Goal: Task Accomplishment & Management: Manage account settings

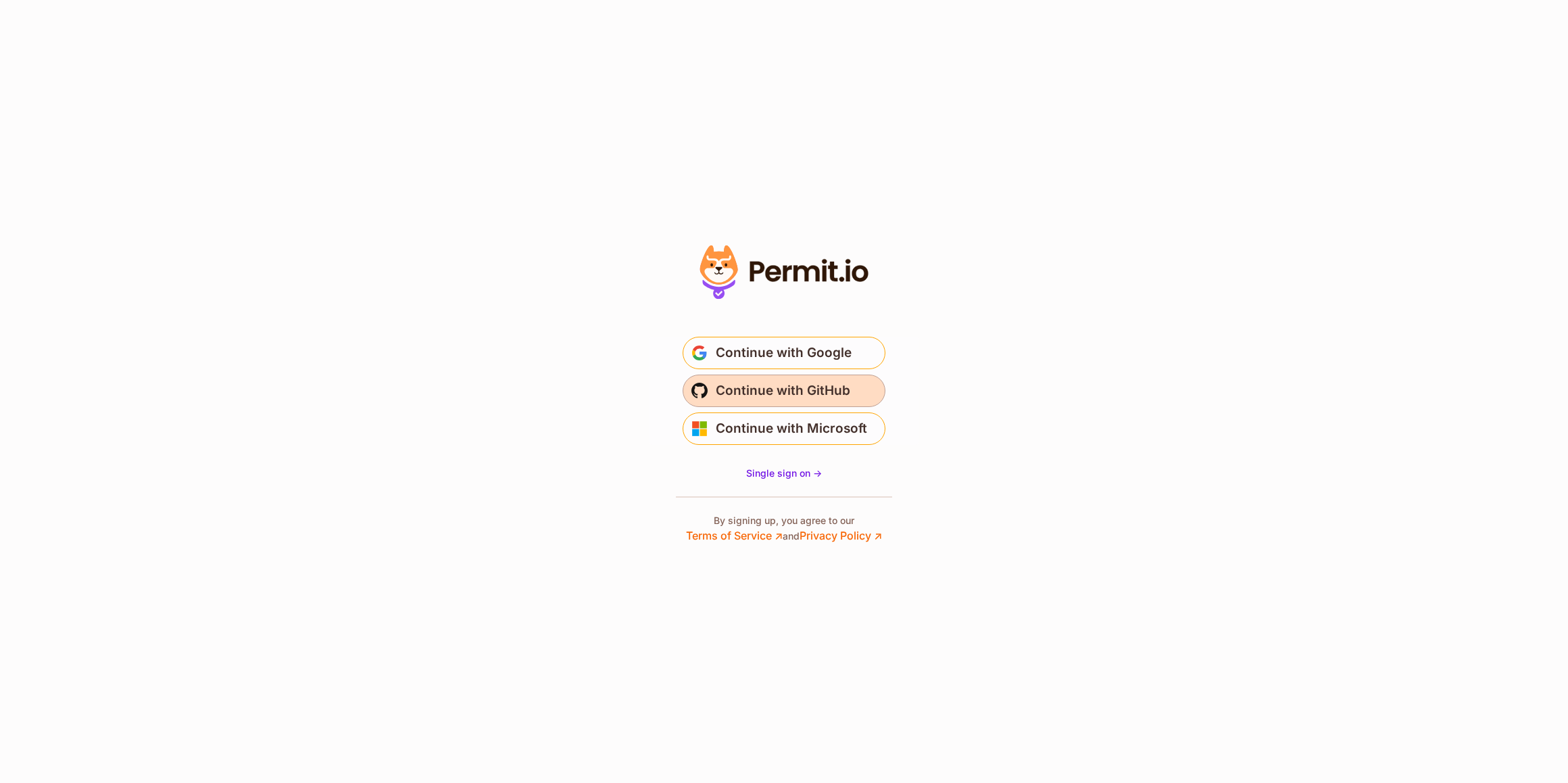
click at [770, 386] on span "Continue with GitHub" at bounding box center [783, 391] width 134 height 22
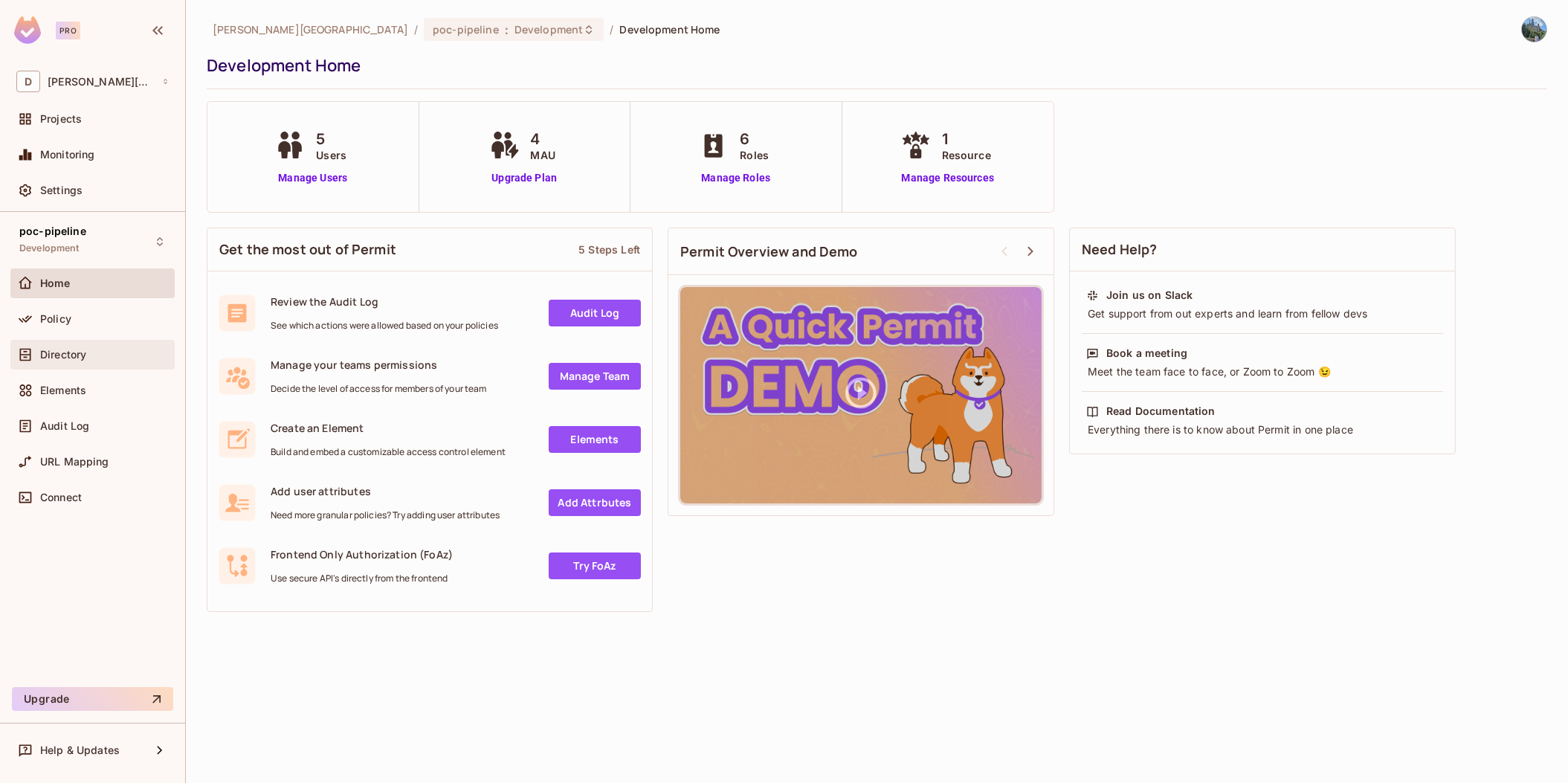
click at [80, 353] on span "Directory" at bounding box center [63, 355] width 46 height 12
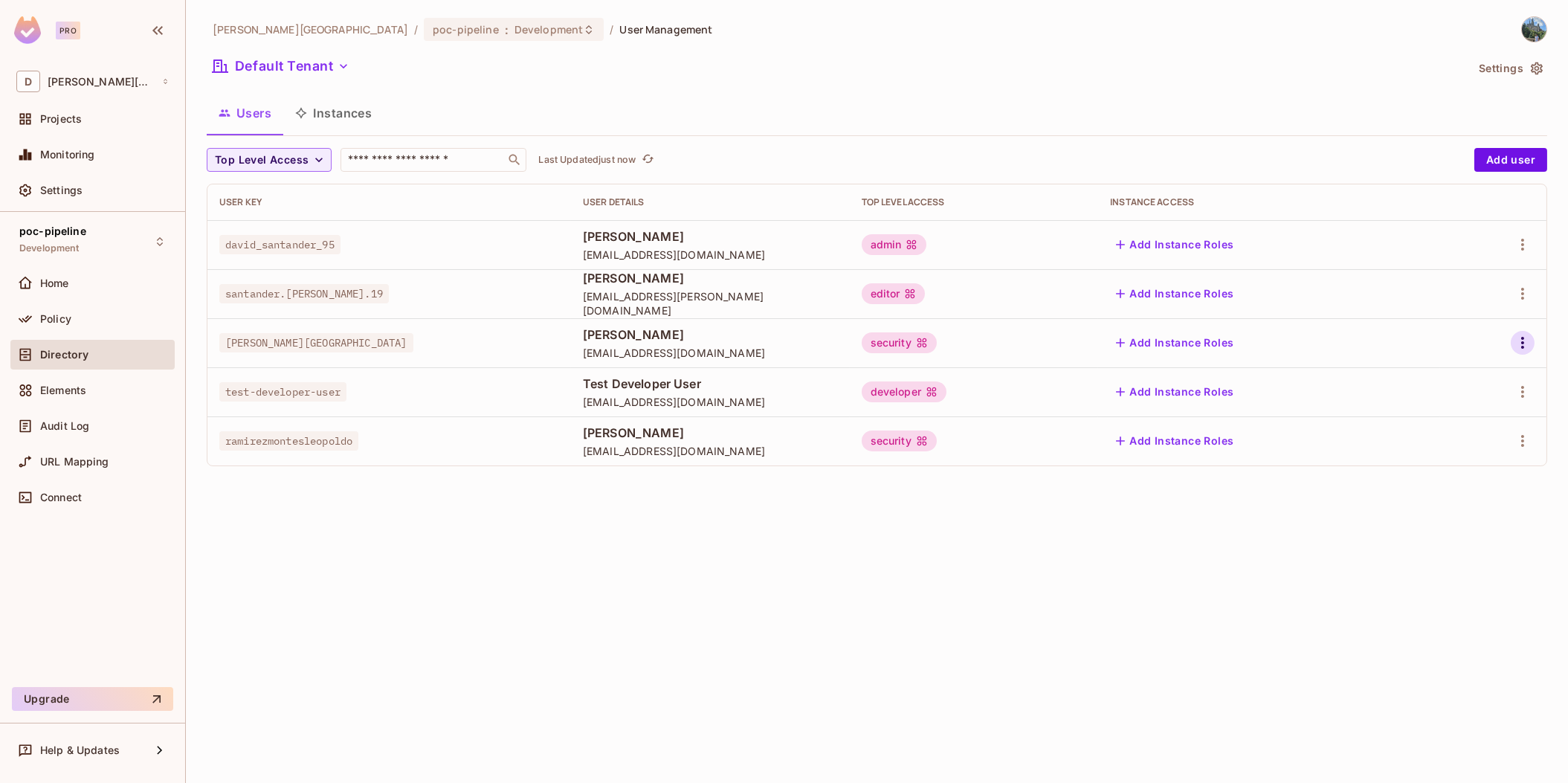
click at [1518, 347] on icon "button" at bounding box center [1523, 343] width 18 height 18
click at [1471, 380] on li "Edit" at bounding box center [1458, 377] width 132 height 33
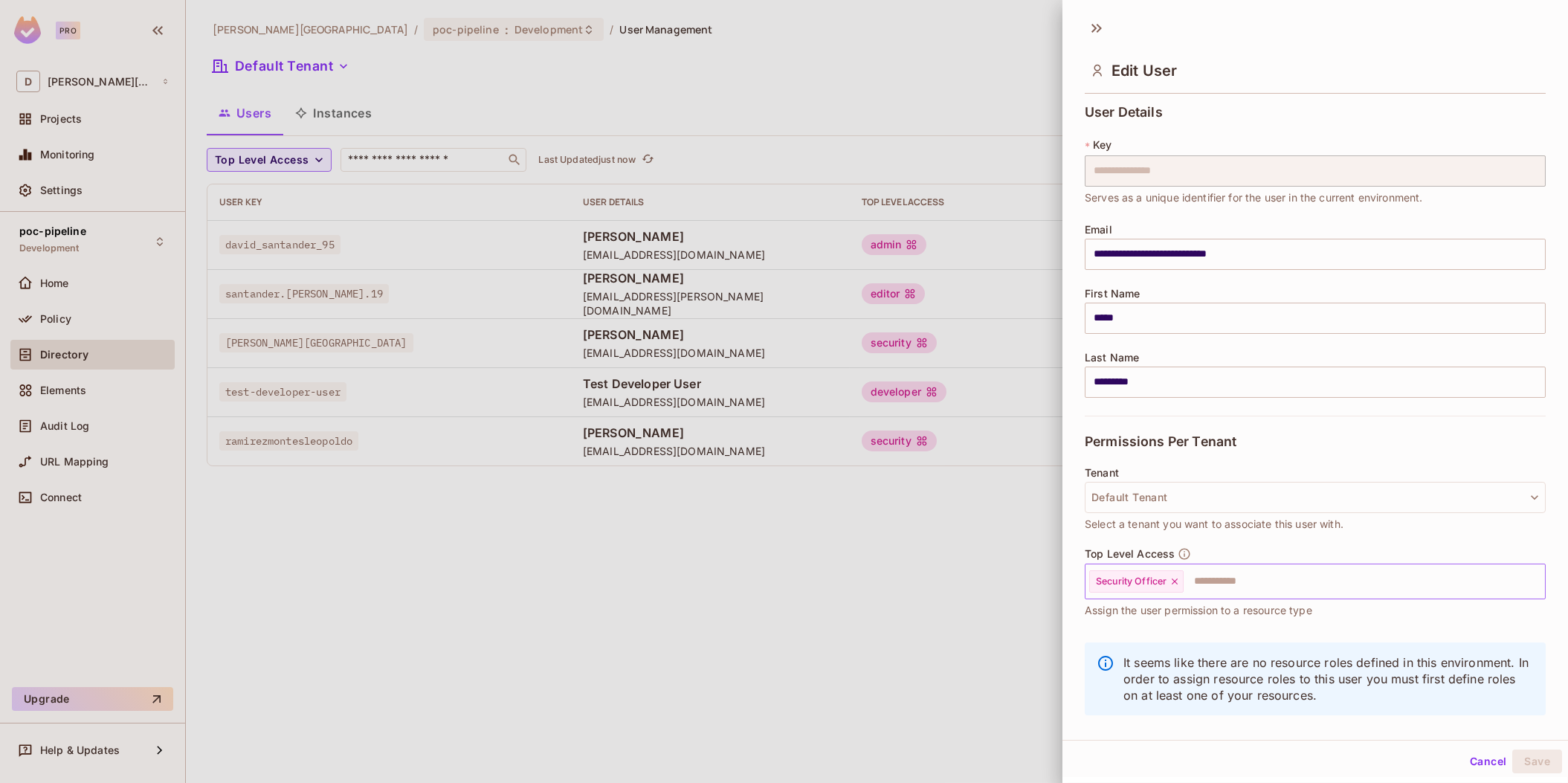
click at [1219, 579] on input "text" at bounding box center [1350, 582] width 332 height 30
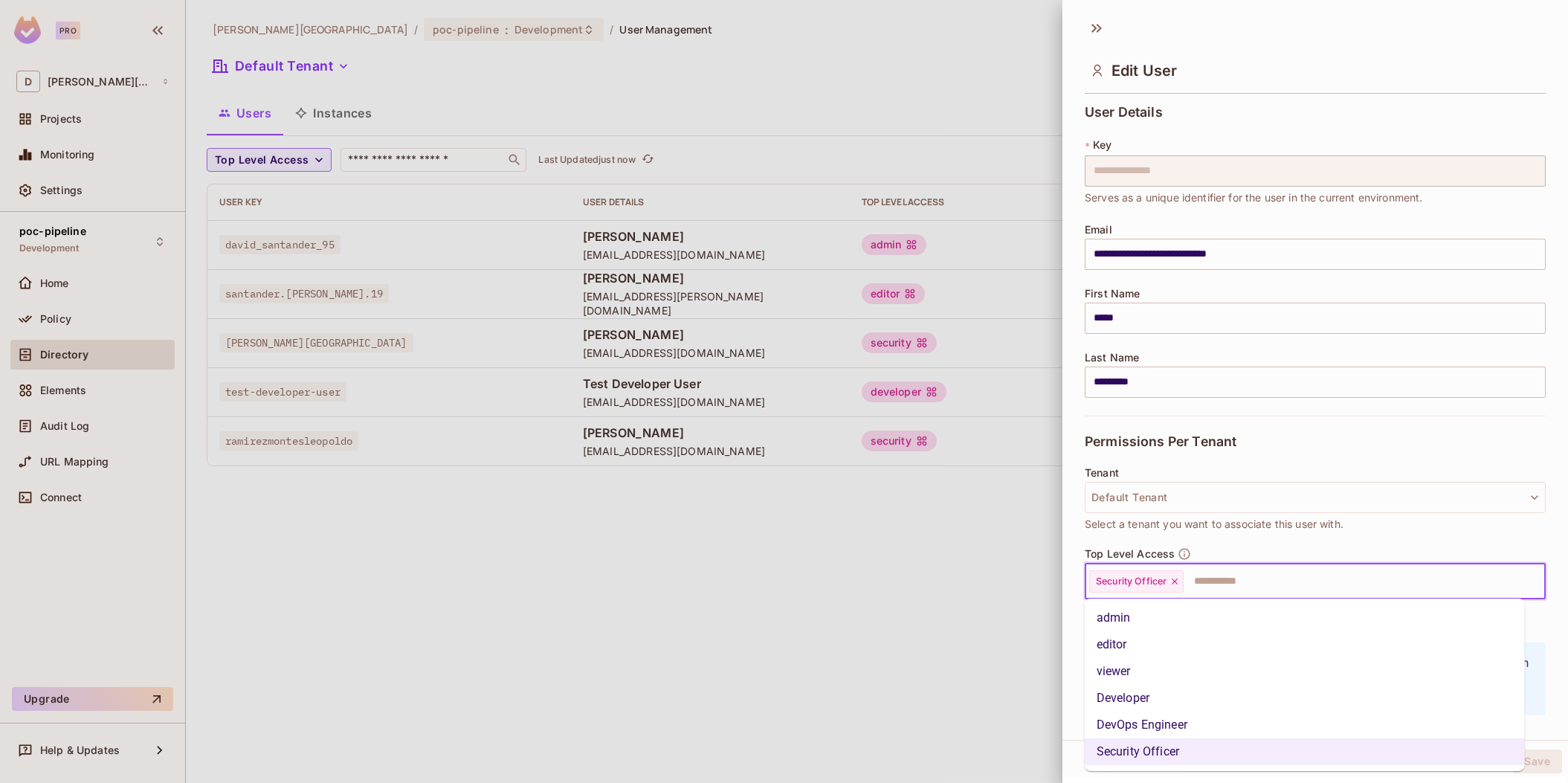
click at [1135, 693] on li "Developer" at bounding box center [1304, 699] width 440 height 27
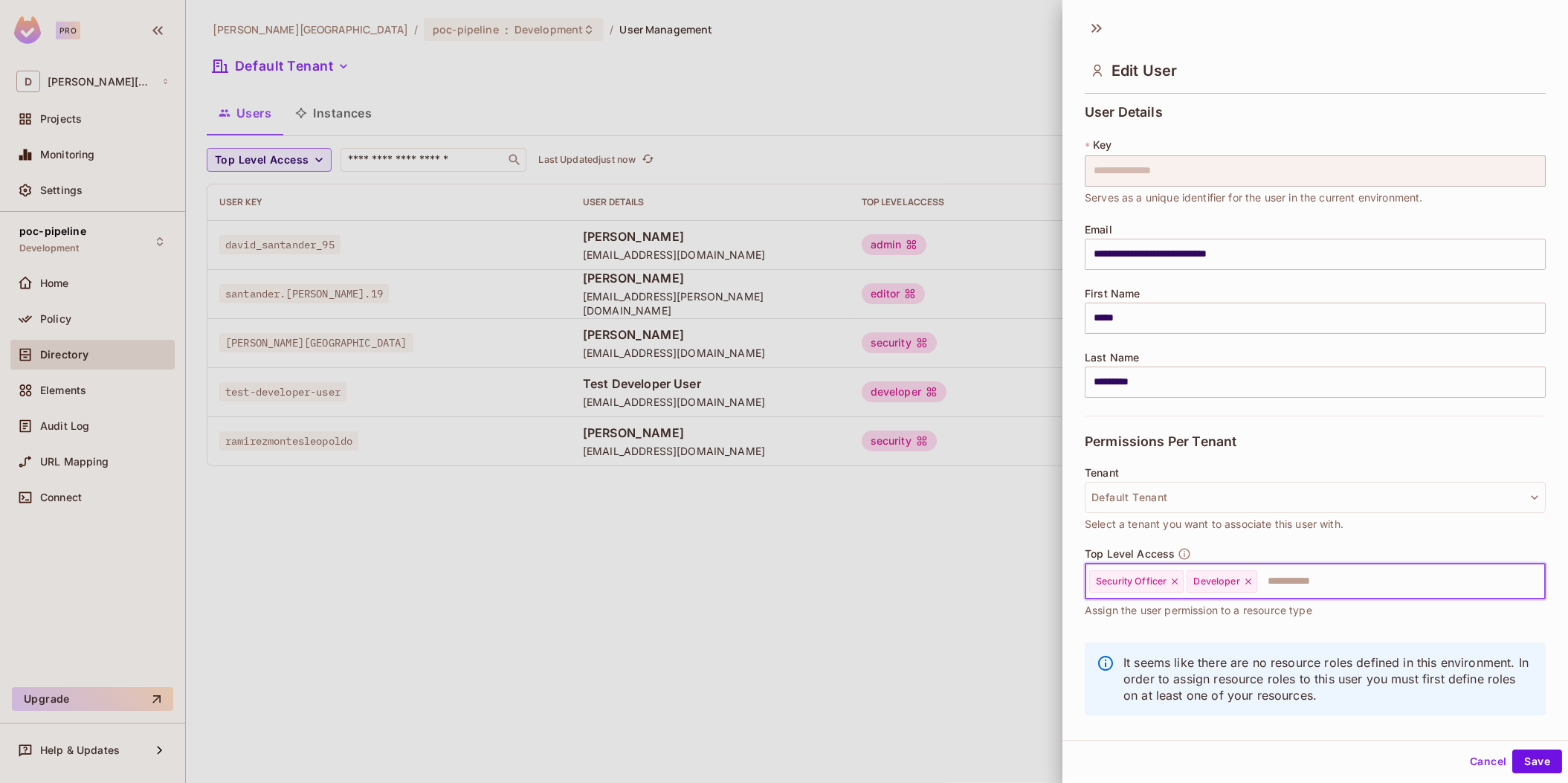
click at [1177, 579] on icon at bounding box center [1175, 582] width 10 height 10
click at [1197, 733] on div "**********" at bounding box center [1315, 375] width 505 height 729
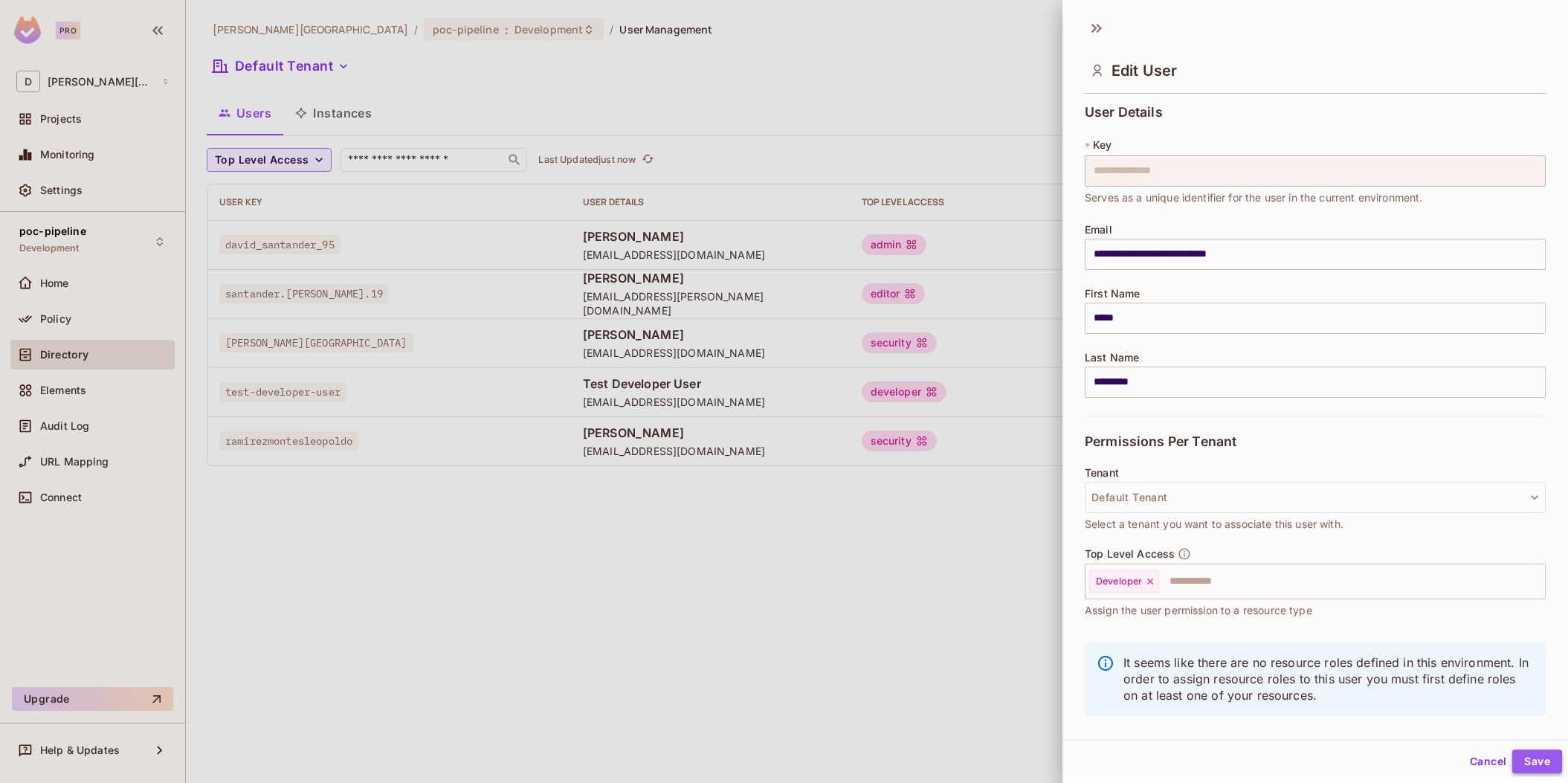
click at [1533, 759] on button "Save" at bounding box center [1537, 761] width 50 height 24
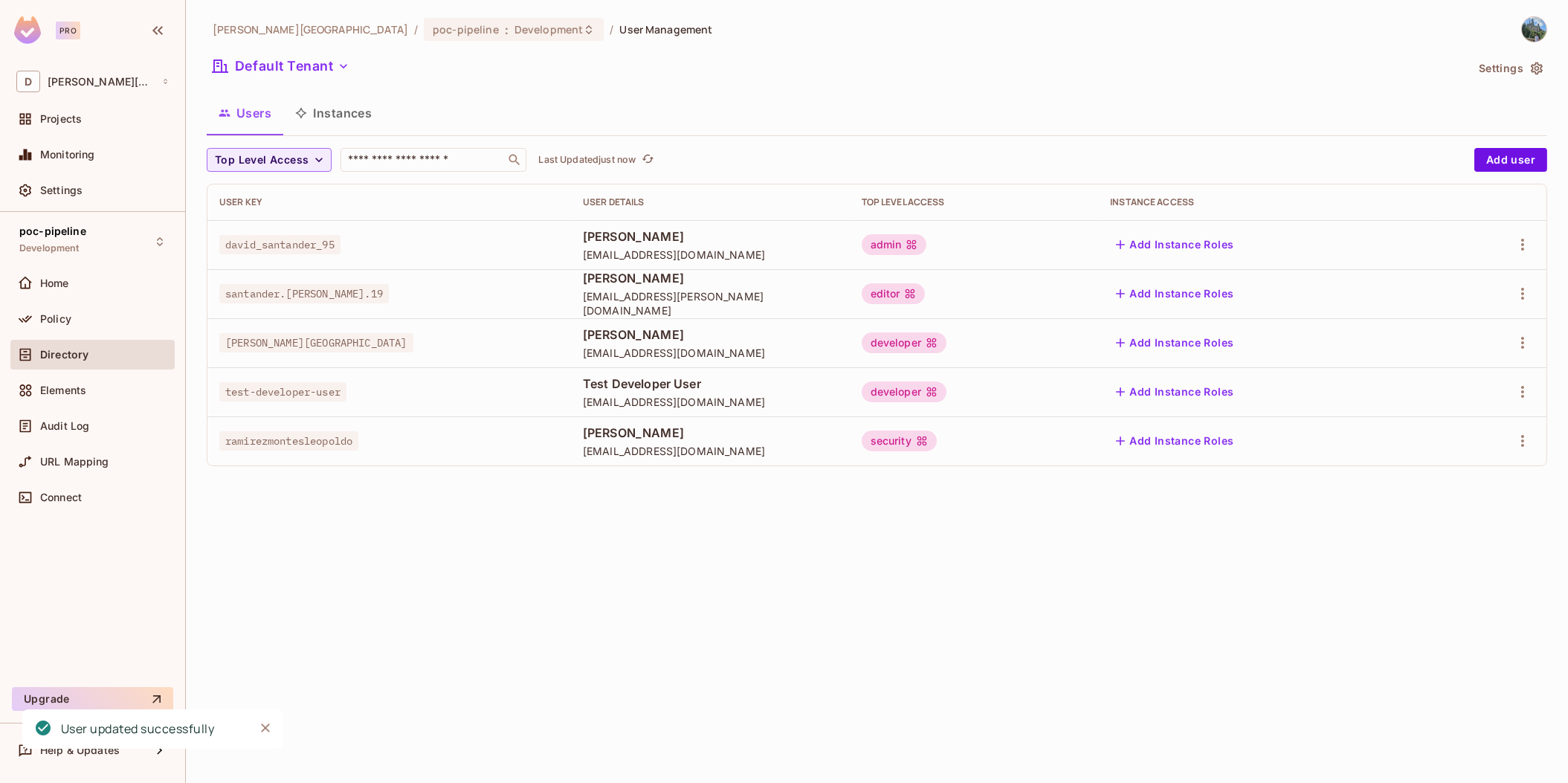
click at [855, 568] on div "david-santander / poc-pipeline : Development / User Management Default Tenant S…" at bounding box center [876, 392] width 1382 height 783
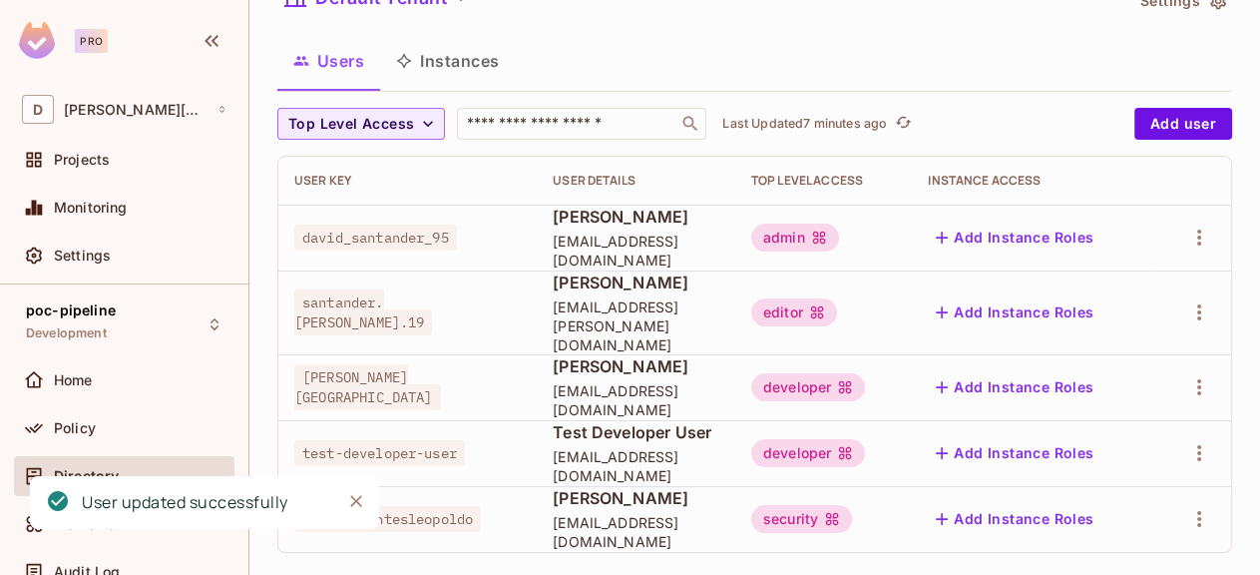
scroll to position [93, 0]
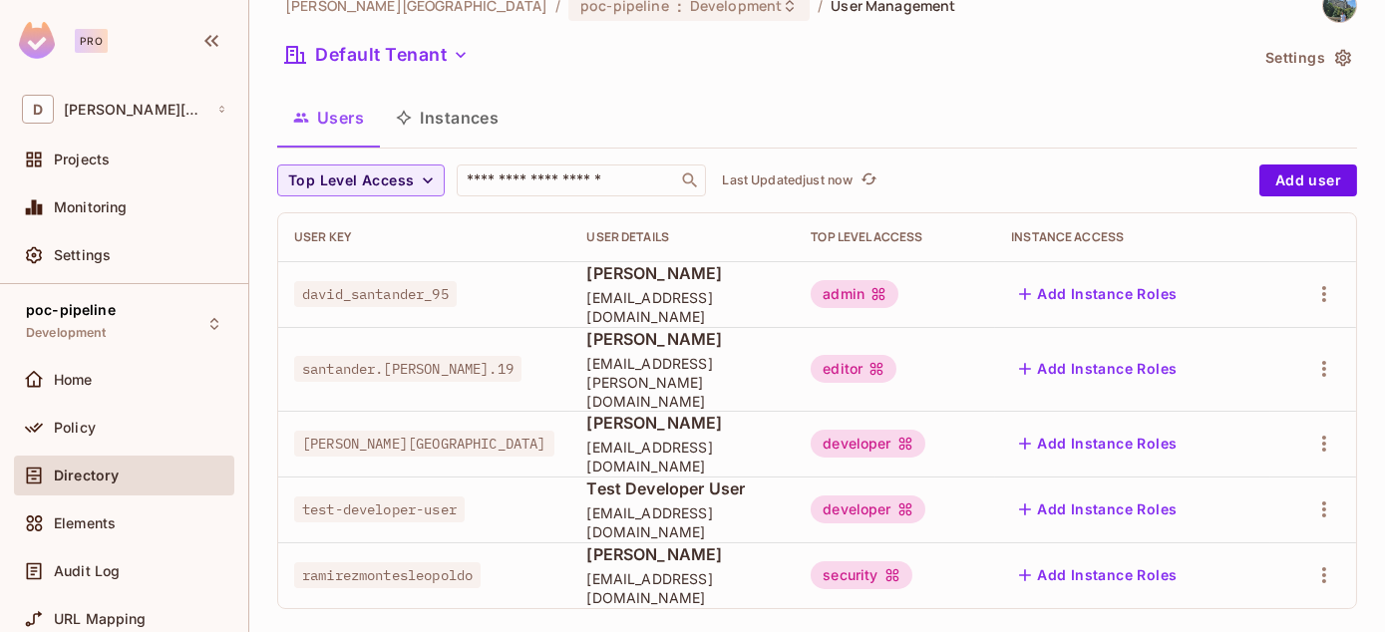
scroll to position [36, 0]
click at [1313, 430] on icon "button" at bounding box center [1325, 442] width 24 height 24
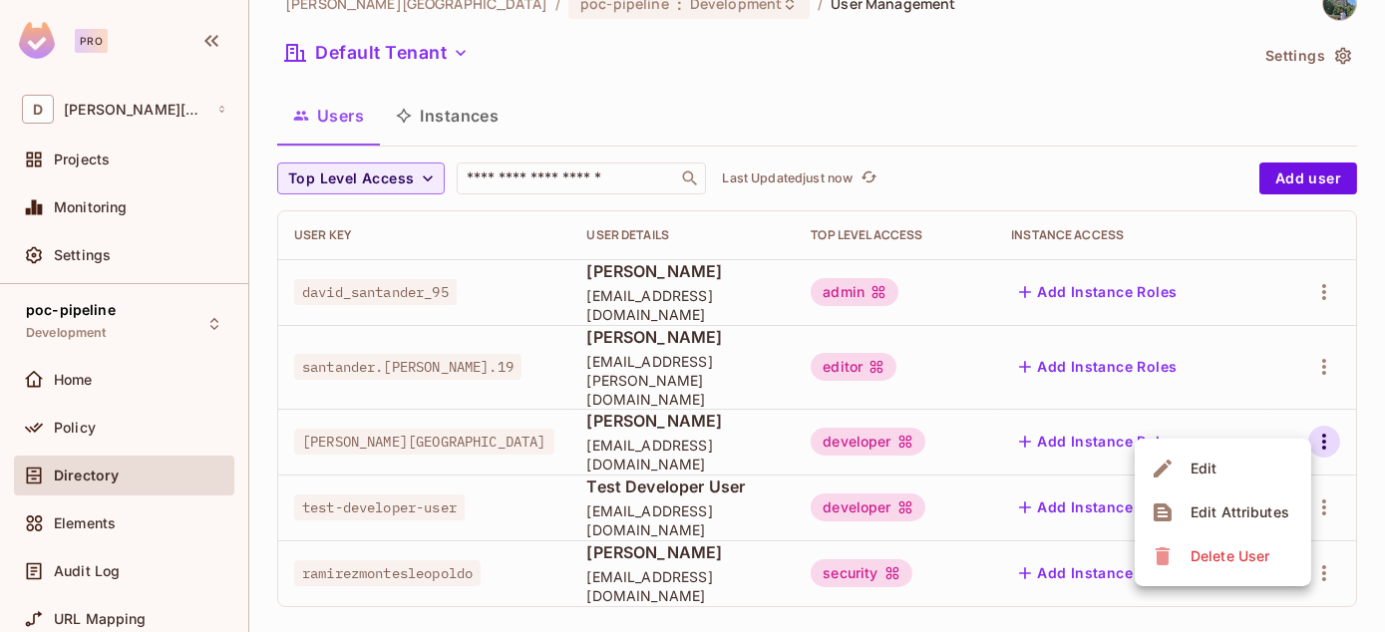
click at [1242, 459] on li "Edit" at bounding box center [1223, 469] width 177 height 44
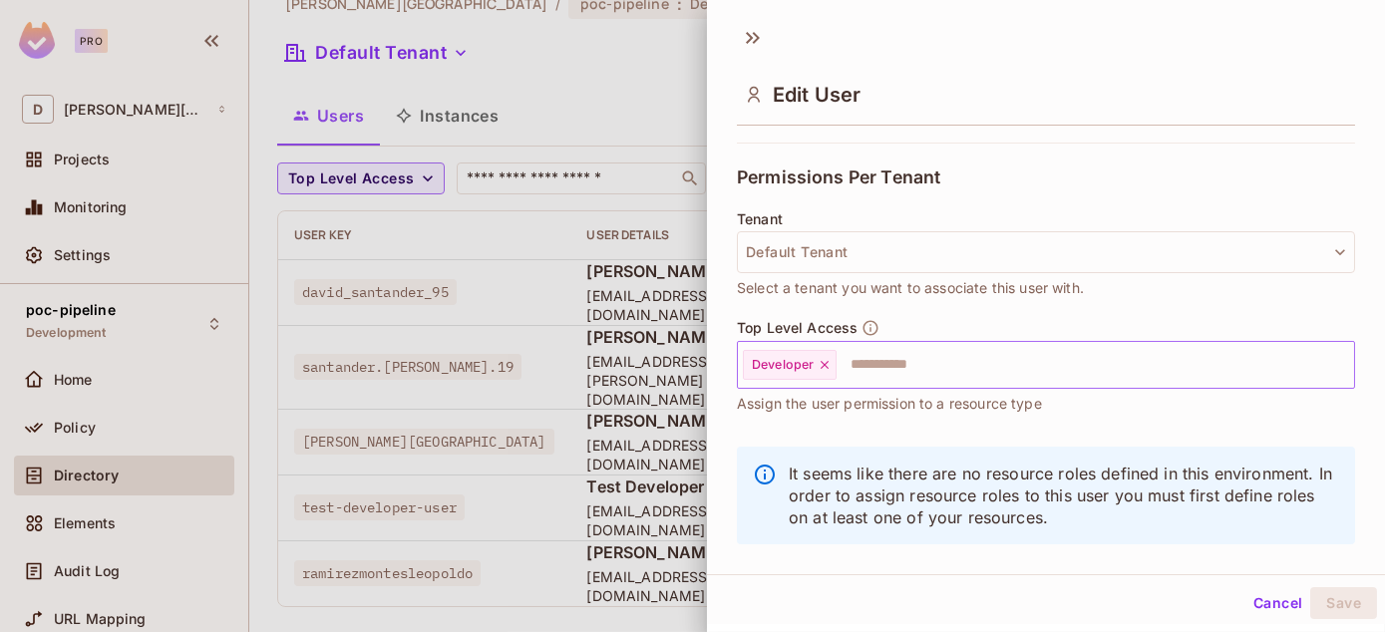
scroll to position [444, 0]
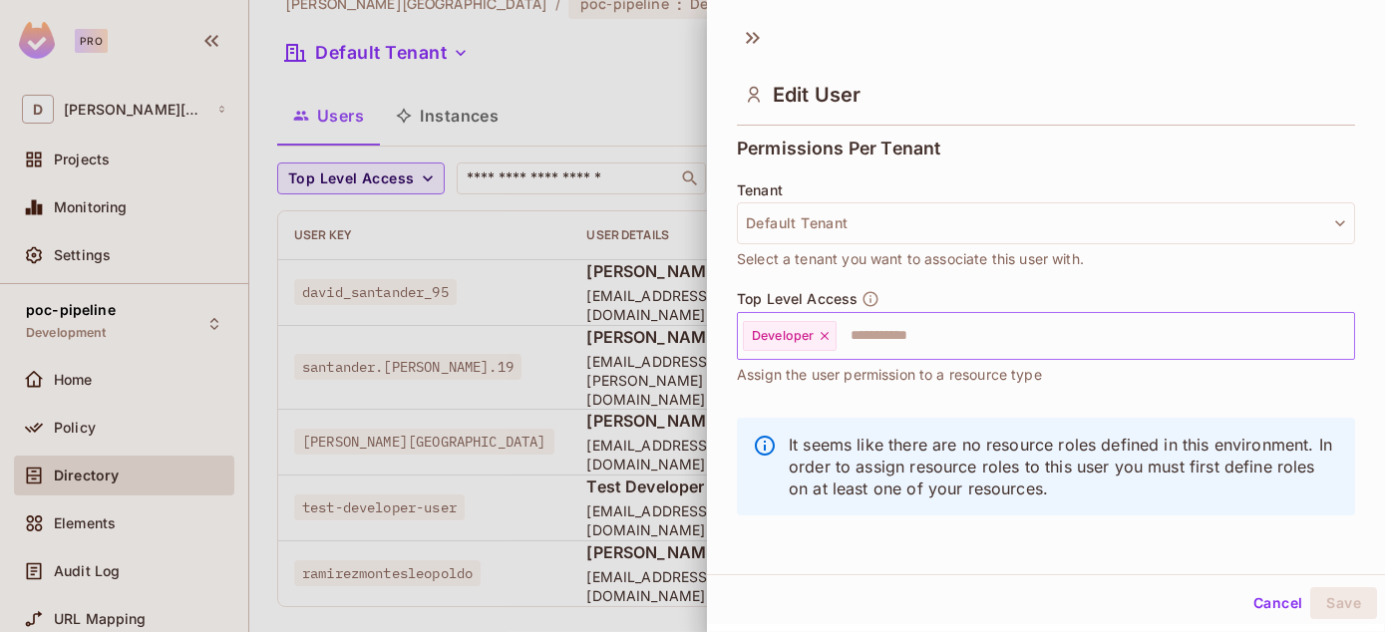
click at [871, 336] on input "text" at bounding box center [1078, 336] width 478 height 40
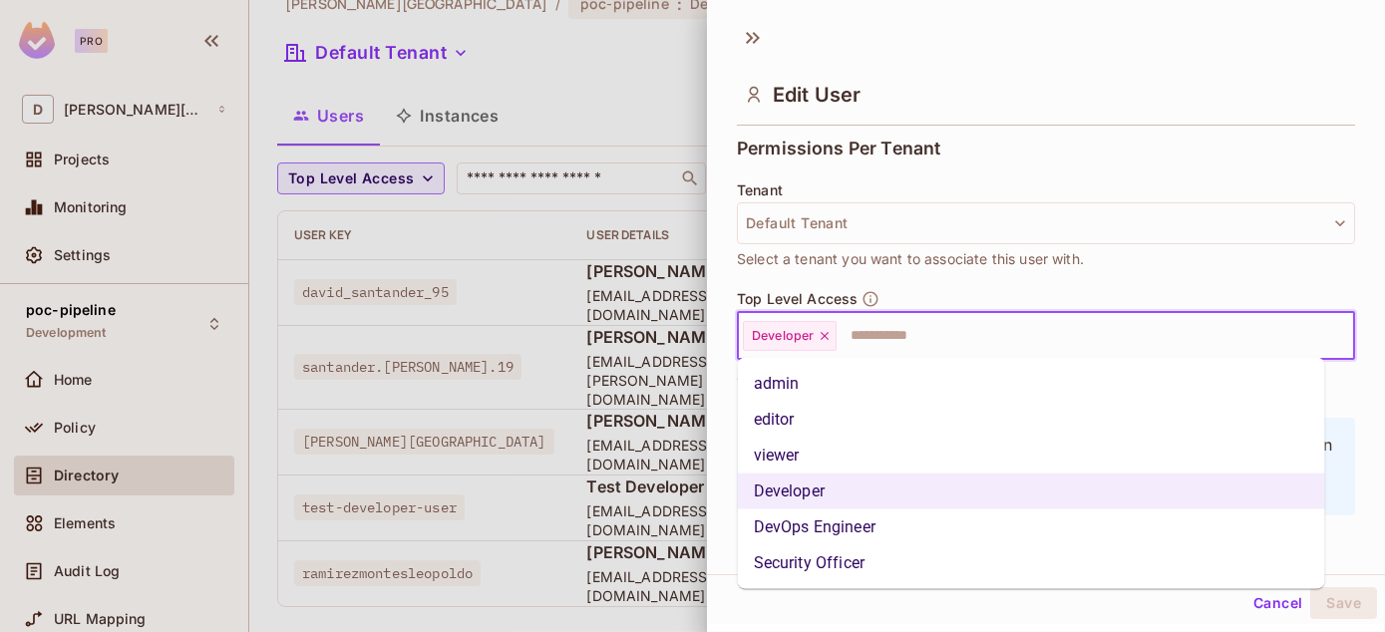
click at [798, 564] on li "Security Officer" at bounding box center [1031, 564] width 587 height 36
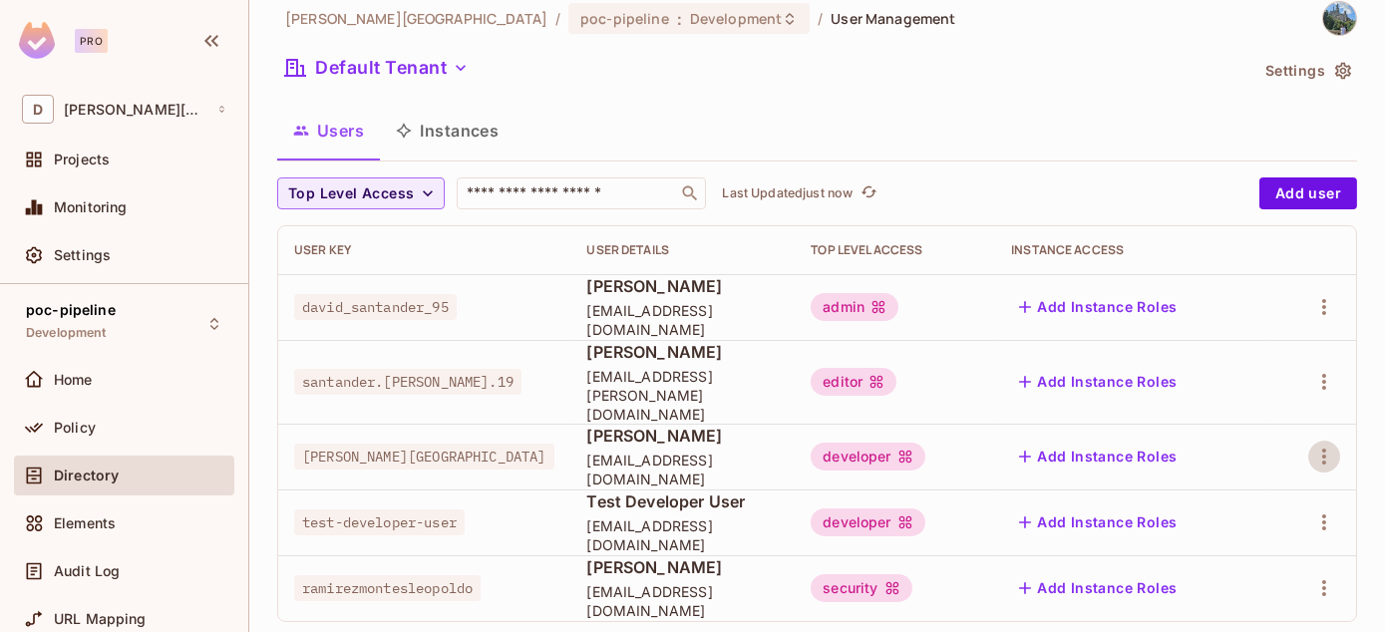
scroll to position [0, 0]
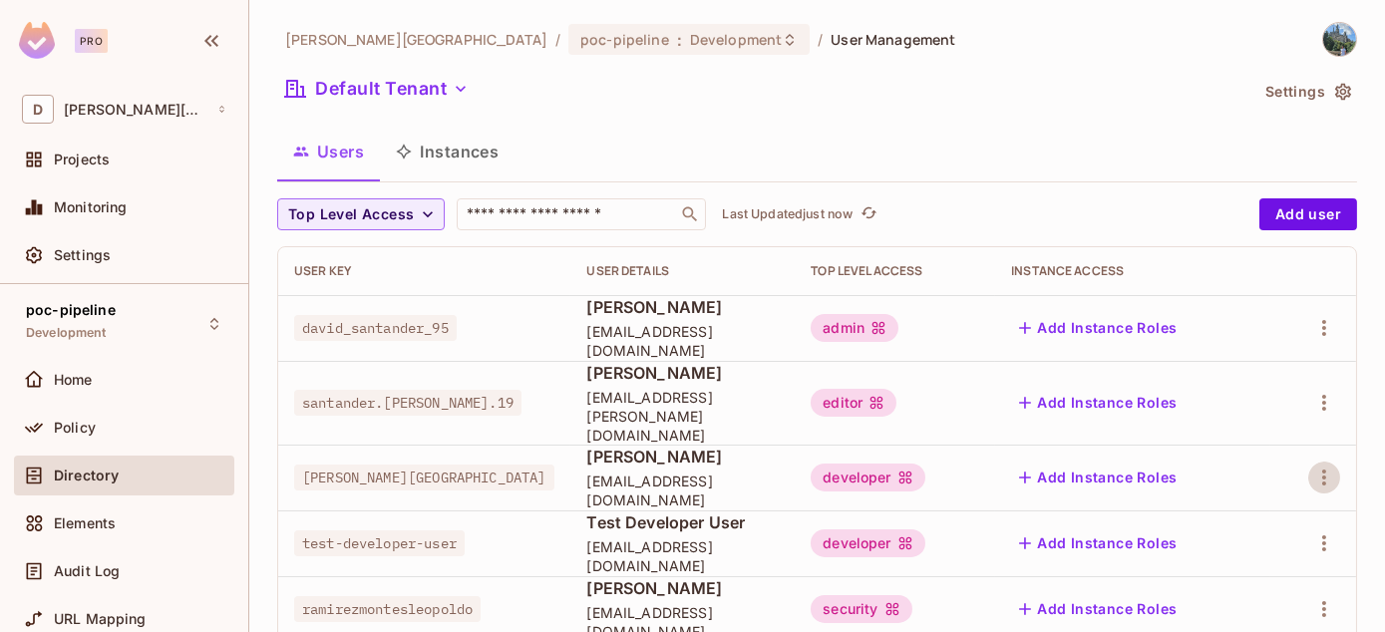
click at [86, 475] on span "Directory" at bounding box center [86, 476] width 65 height 16
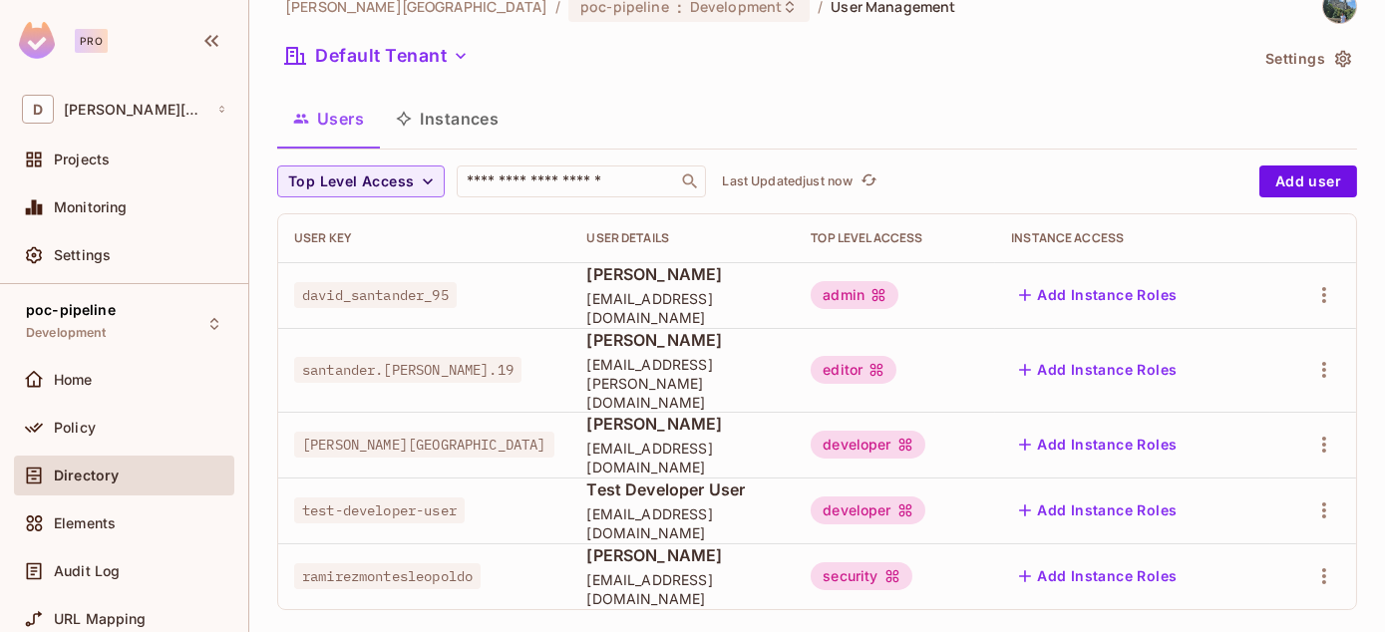
scroll to position [36, 0]
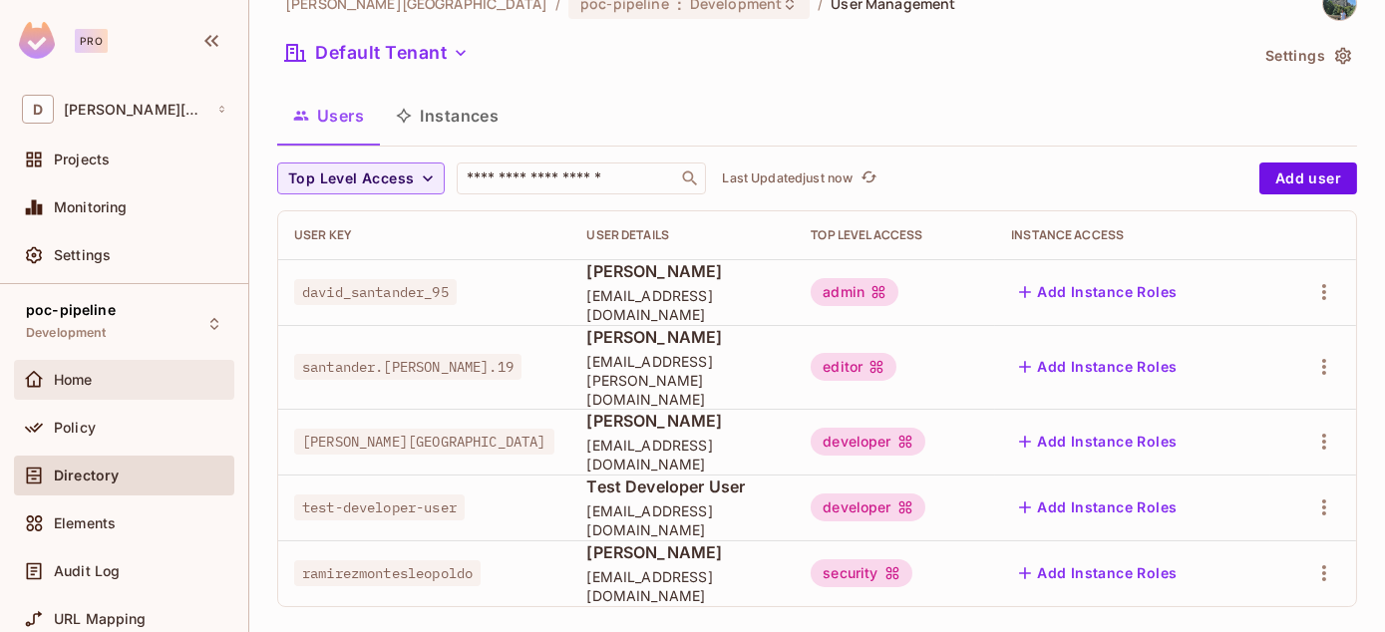
click at [115, 391] on div "Home" at bounding box center [124, 380] width 220 height 40
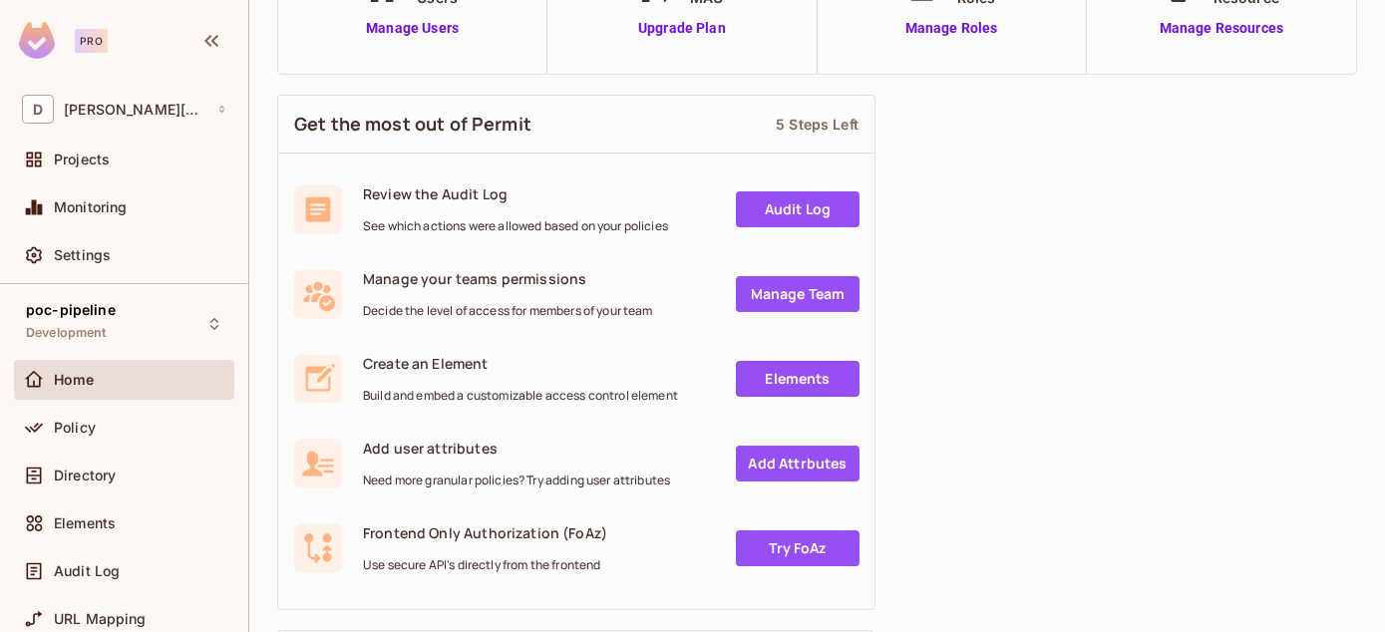
scroll to position [332, 0]
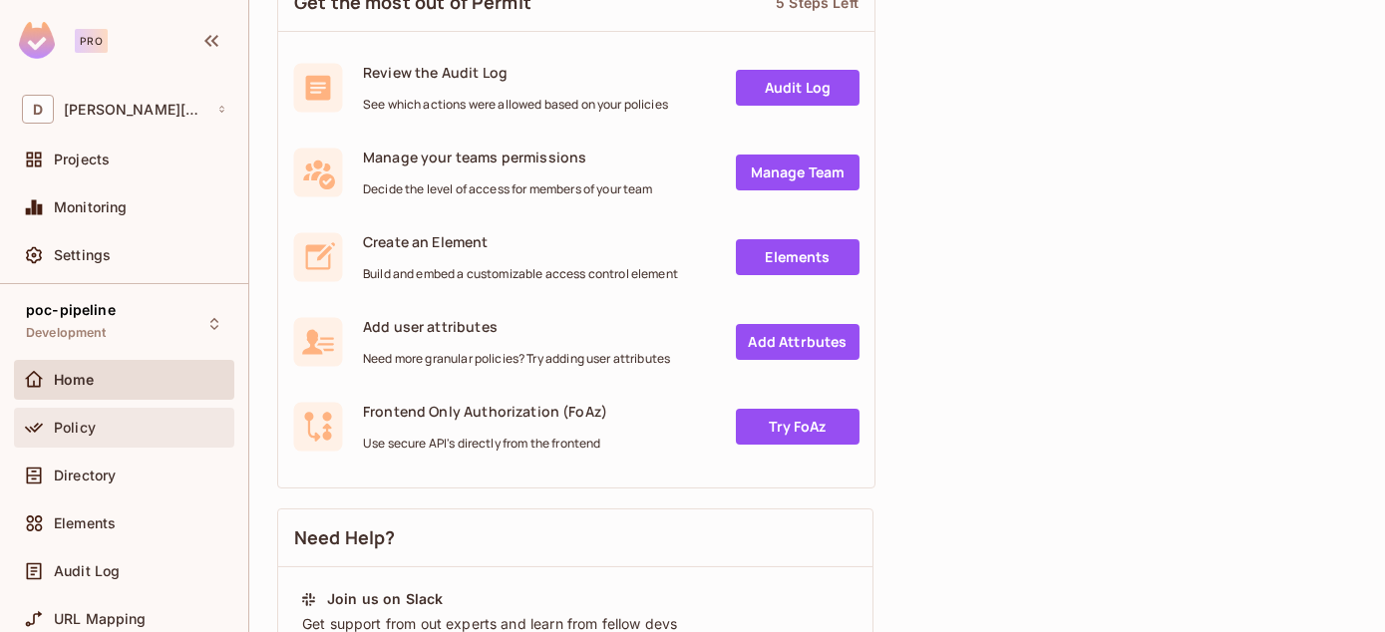
click at [85, 417] on div "Policy" at bounding box center [124, 428] width 204 height 24
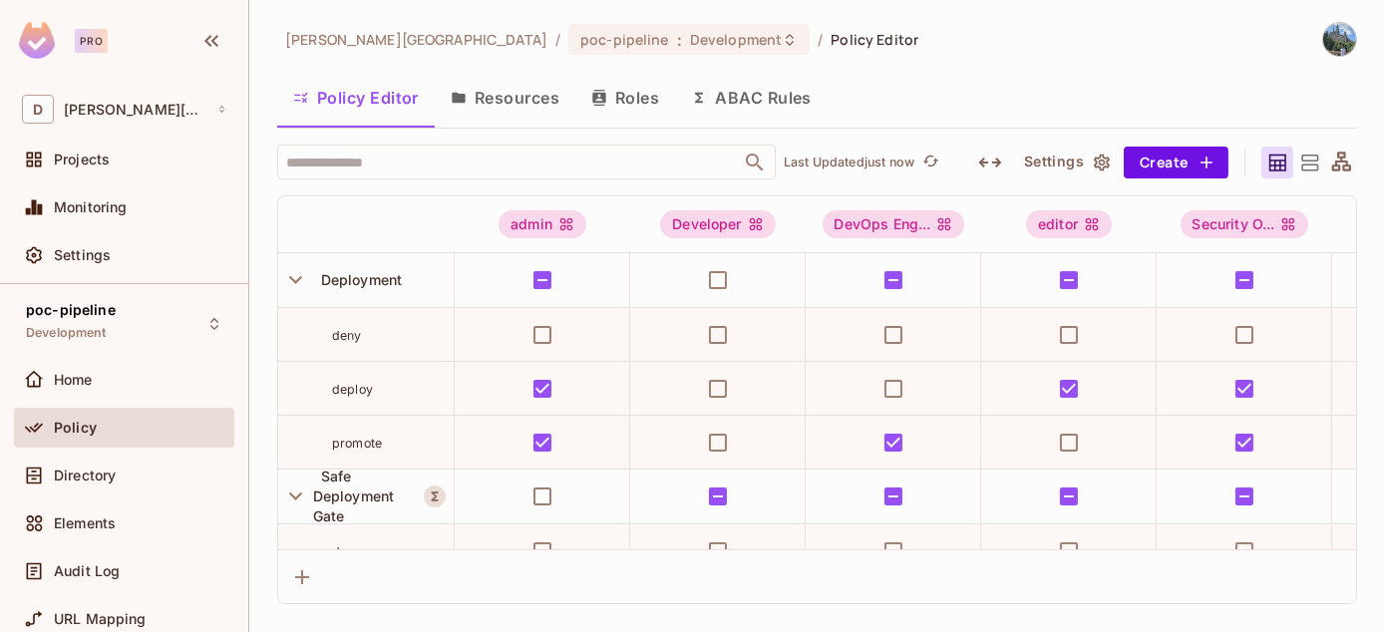
click at [485, 108] on button "Resources" at bounding box center [505, 98] width 141 height 50
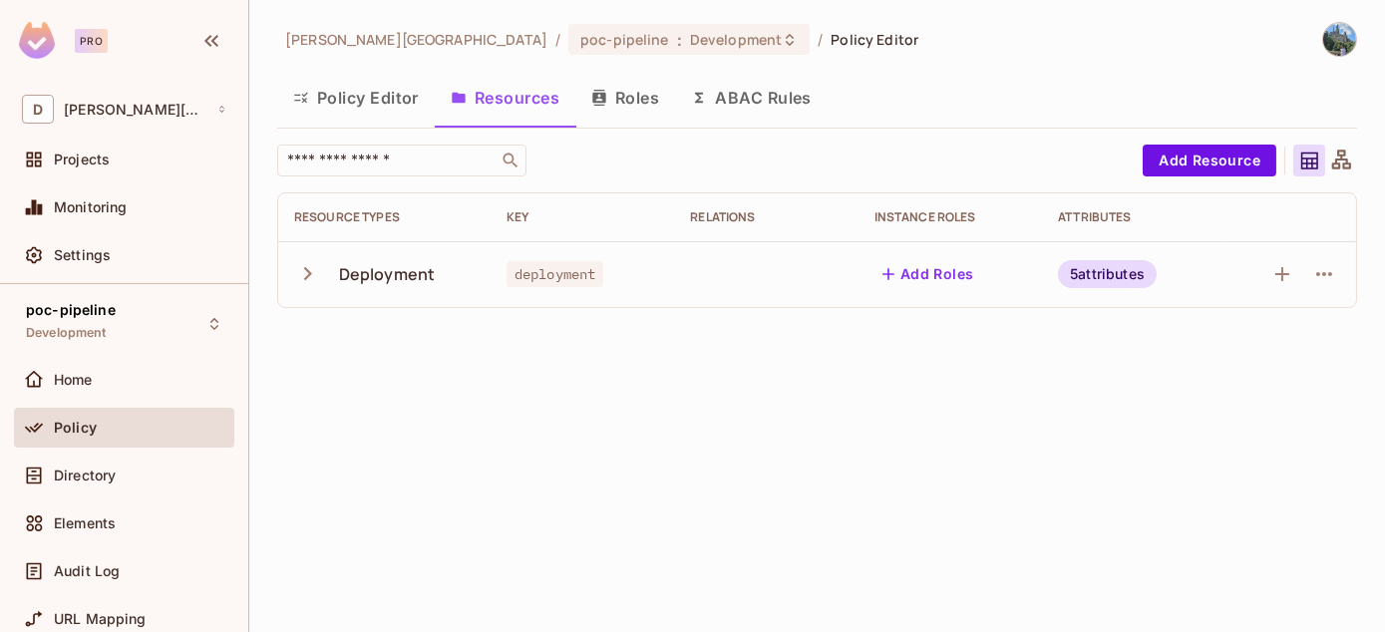
click at [289, 277] on td "Deployment" at bounding box center [384, 274] width 212 height 66
click at [297, 275] on icon "button" at bounding box center [307, 273] width 27 height 27
click at [1105, 281] on div "5 attributes" at bounding box center [1107, 274] width 99 height 28
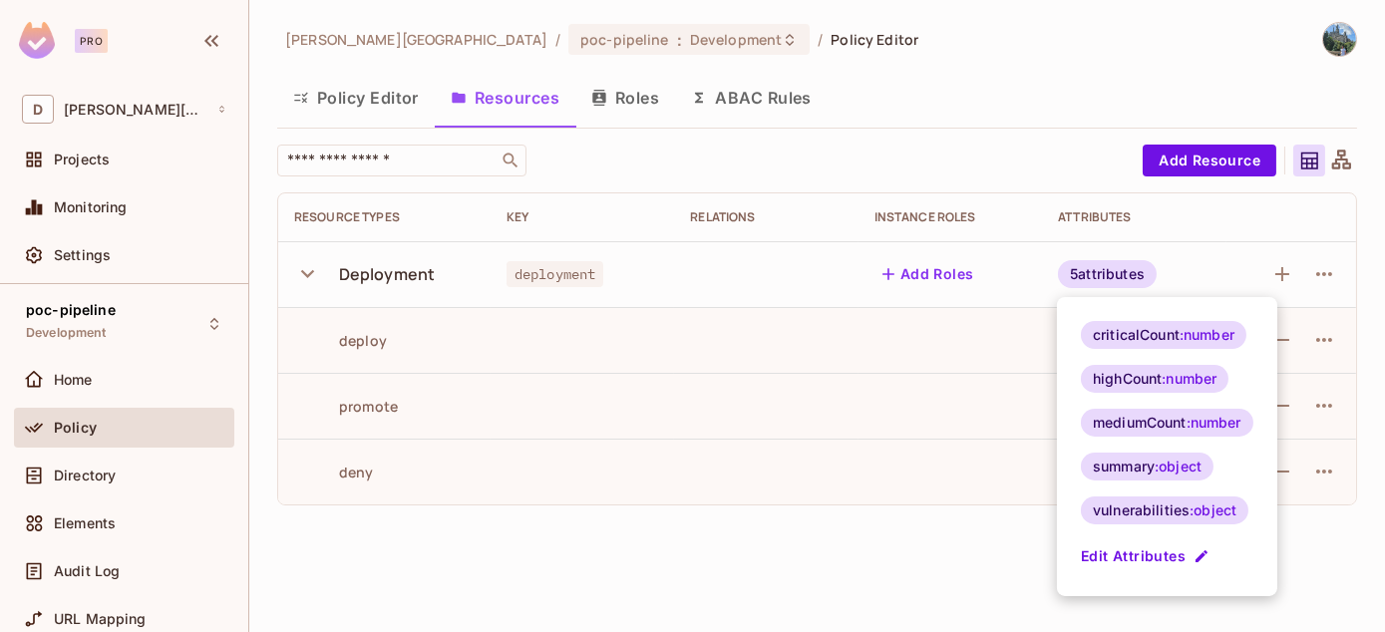
click at [81, 474] on div at bounding box center [692, 316] width 1385 height 632
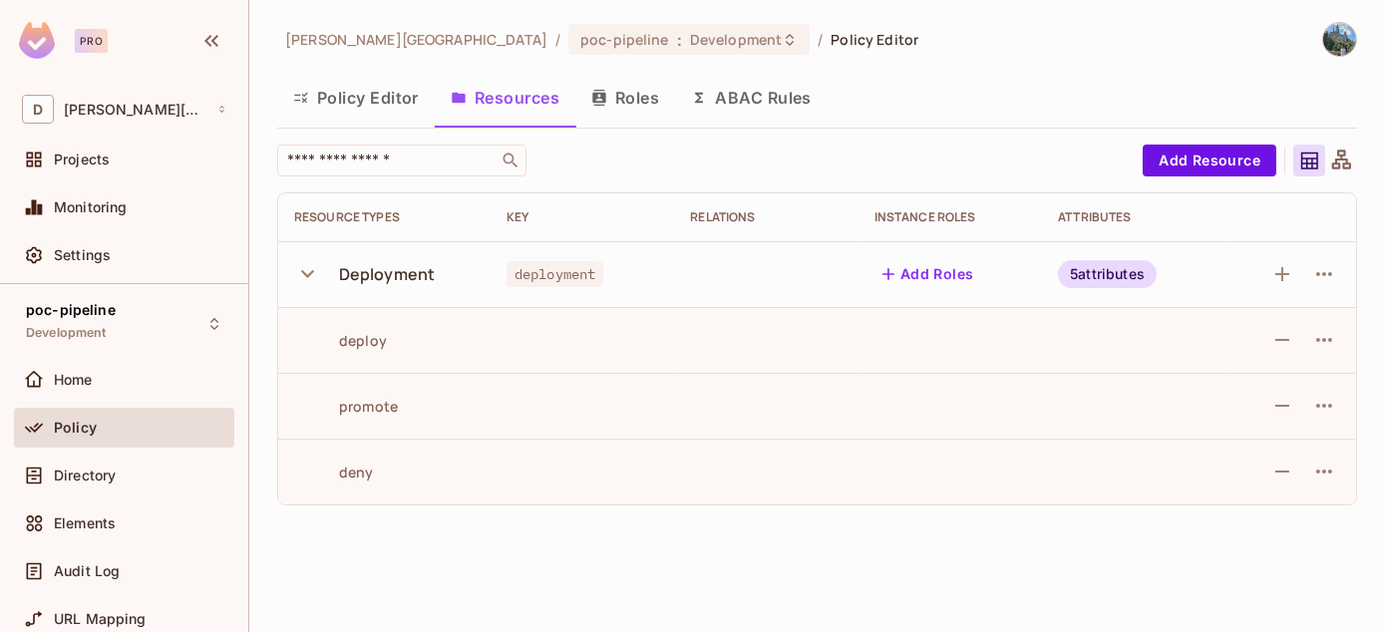
click at [81, 474] on span "Directory" at bounding box center [85, 476] width 62 height 16
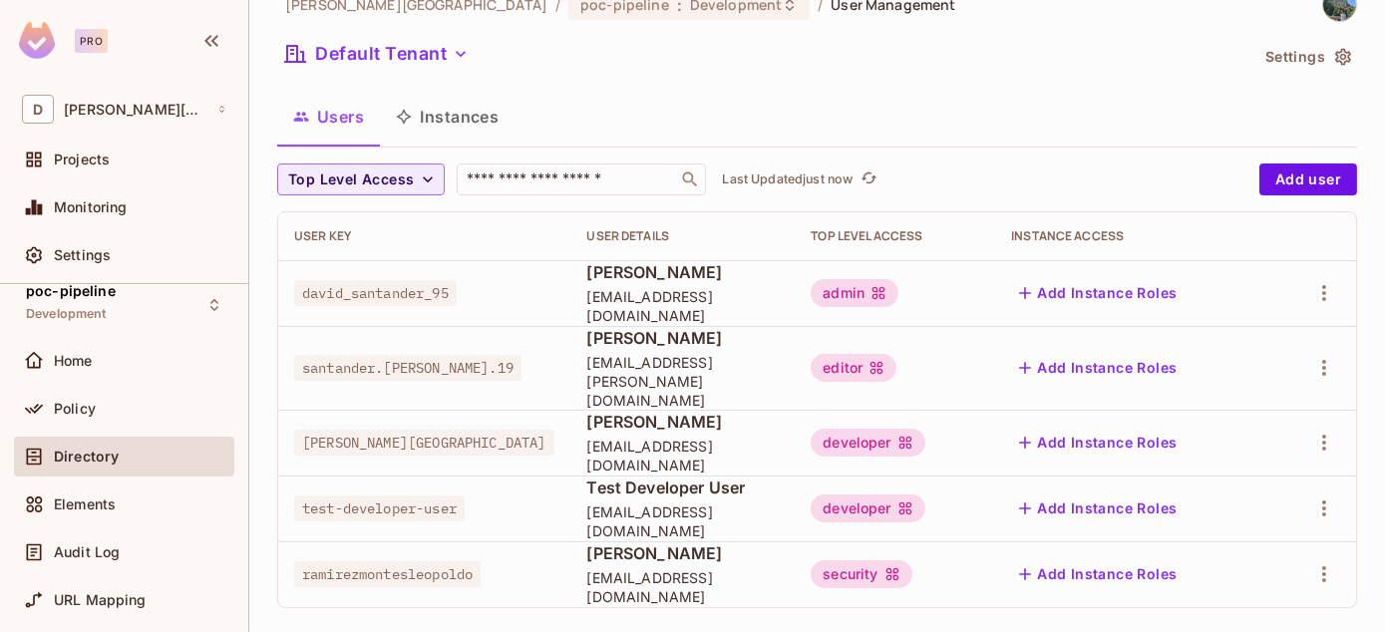
scroll to position [36, 0]
click at [1313, 430] on icon "button" at bounding box center [1325, 442] width 24 height 24
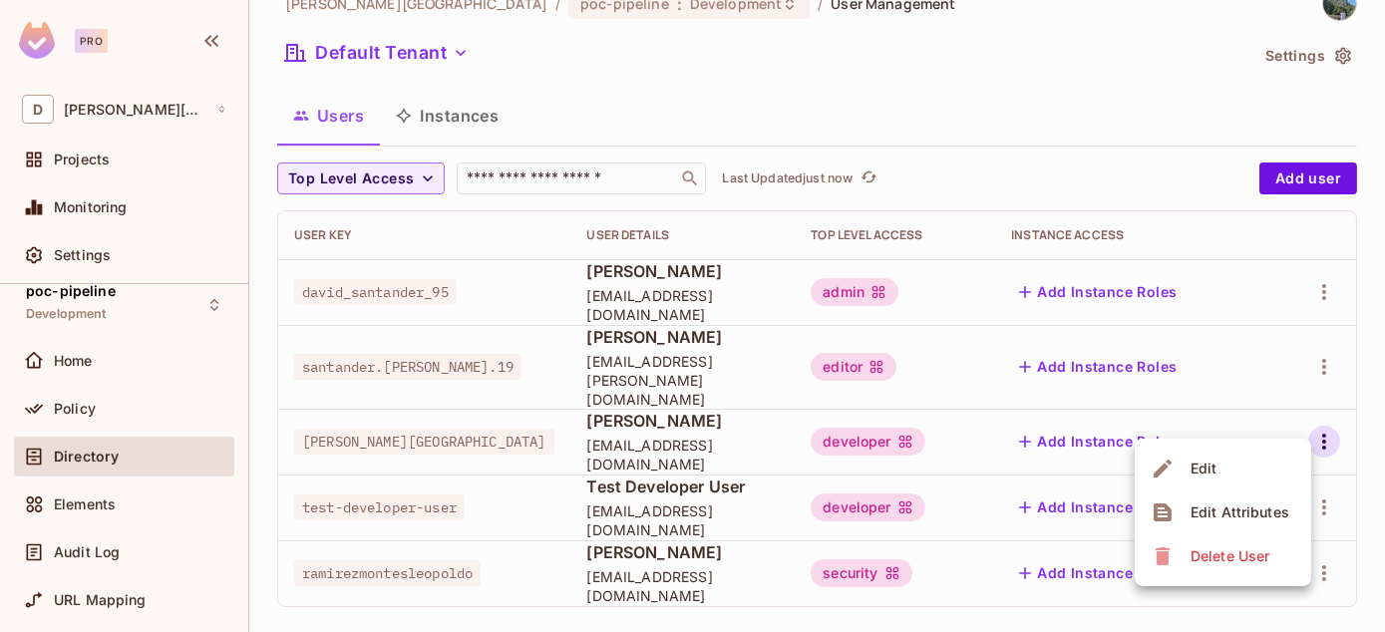
click at [1256, 462] on li "Edit" at bounding box center [1223, 469] width 177 height 44
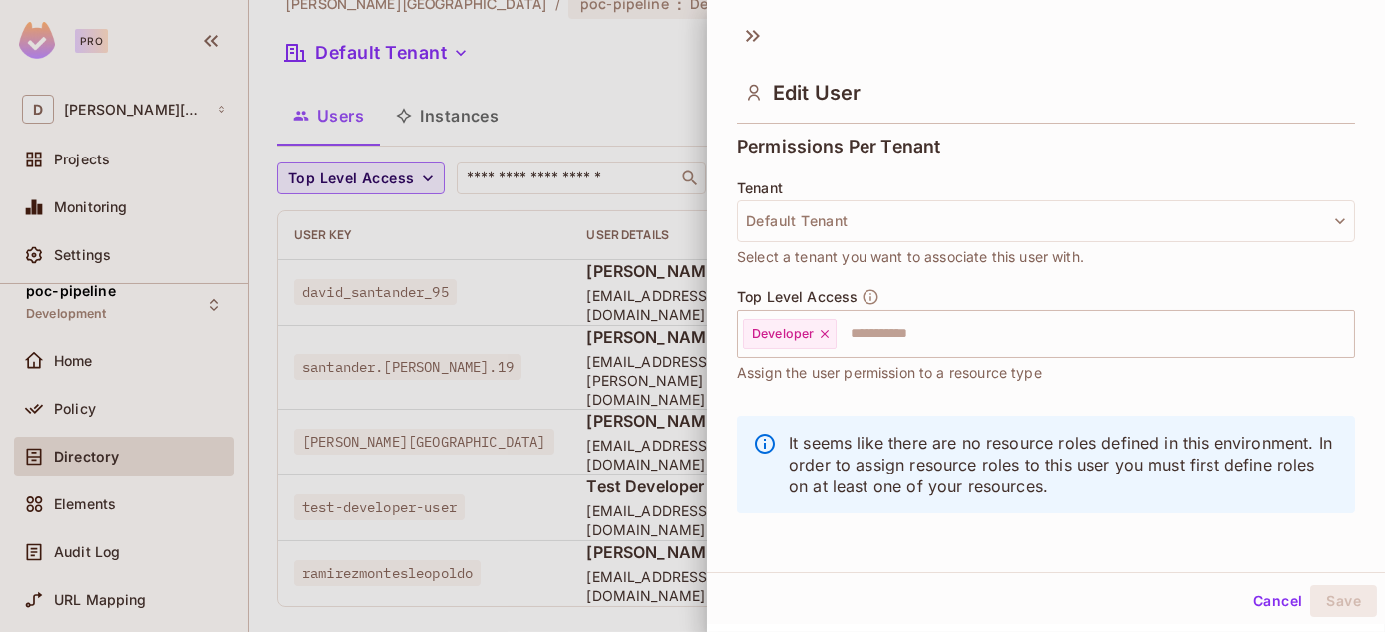
scroll to position [2, 0]
click at [927, 334] on input "text" at bounding box center [1078, 334] width 478 height 40
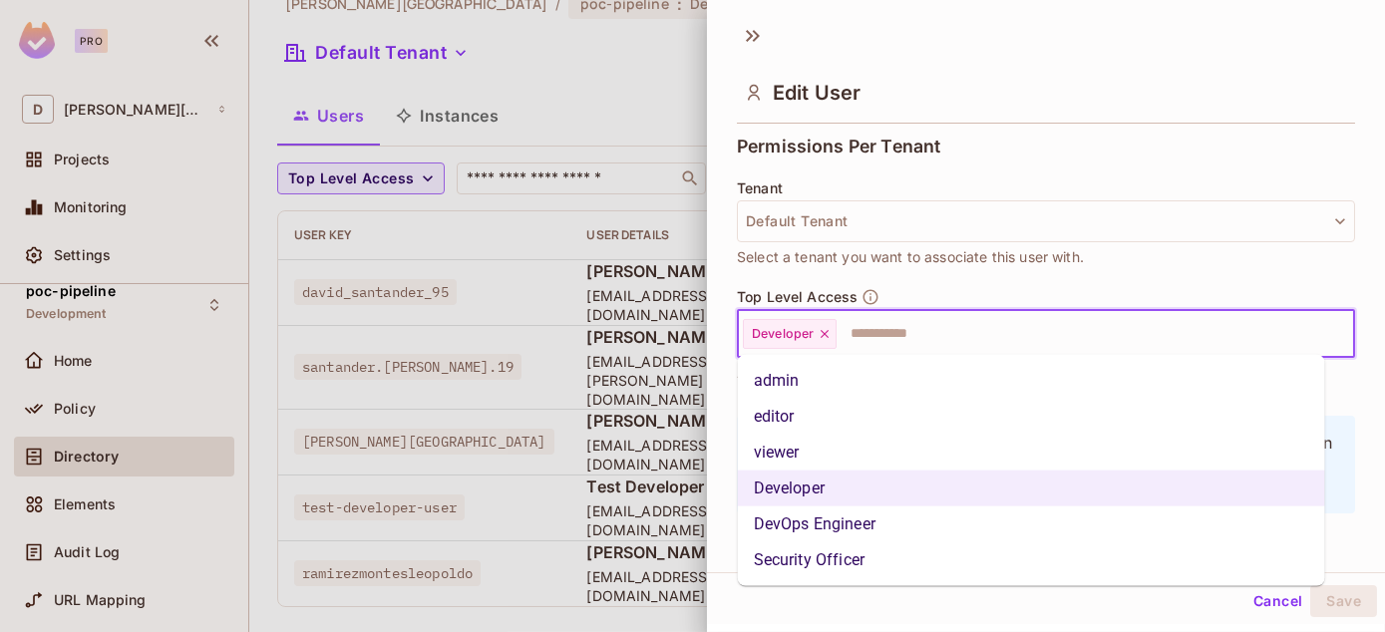
click at [818, 556] on li "Security Officer" at bounding box center [1031, 561] width 587 height 36
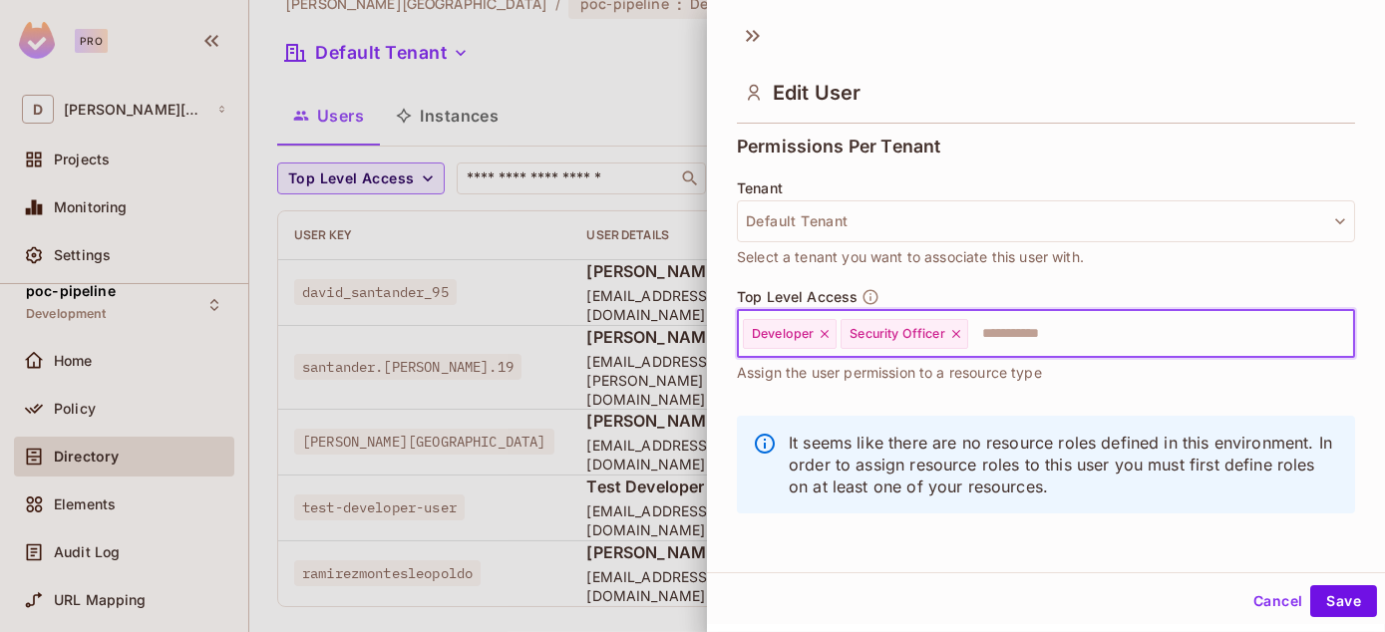
click at [824, 332] on icon at bounding box center [825, 334] width 14 height 14
click at [1337, 602] on button "Save" at bounding box center [1344, 602] width 67 height 32
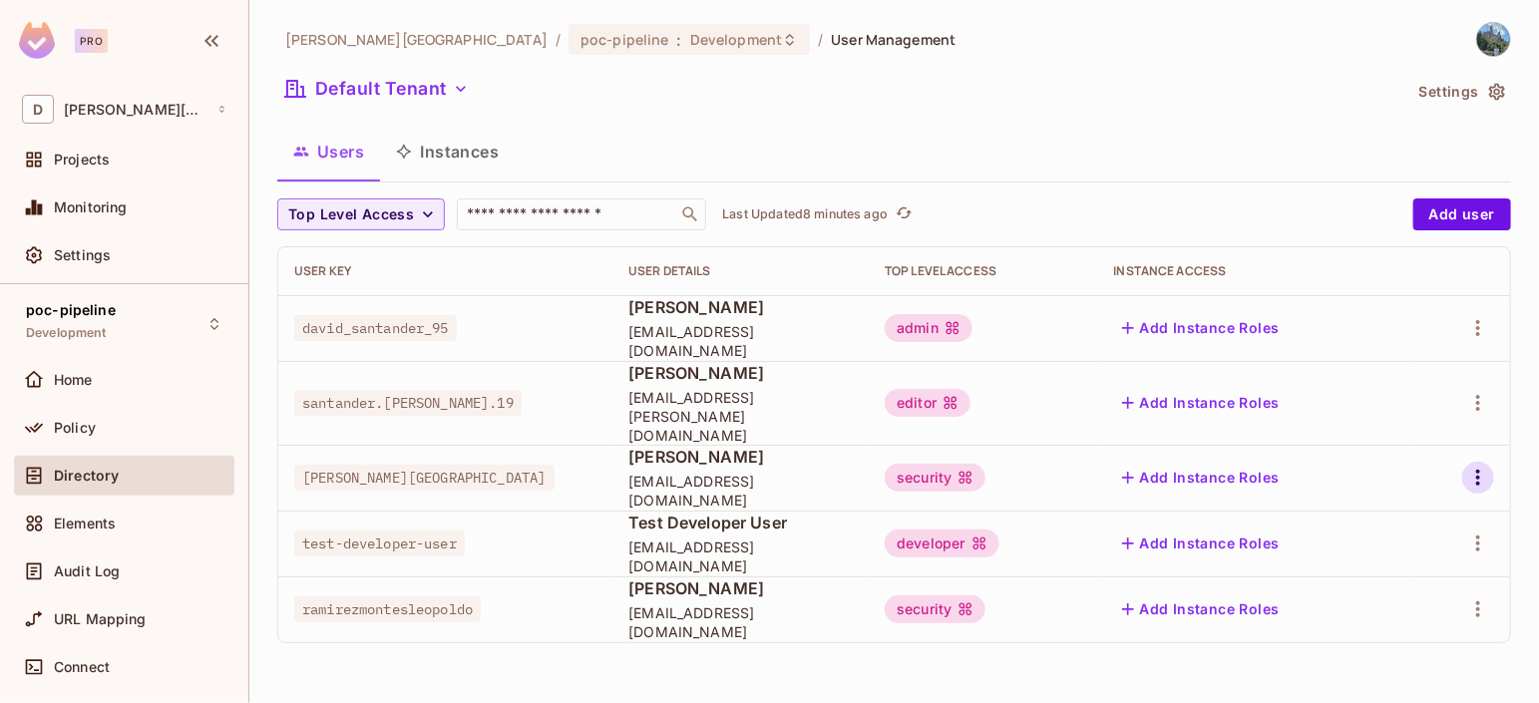
click at [1384, 466] on icon "button" at bounding box center [1478, 478] width 24 height 24
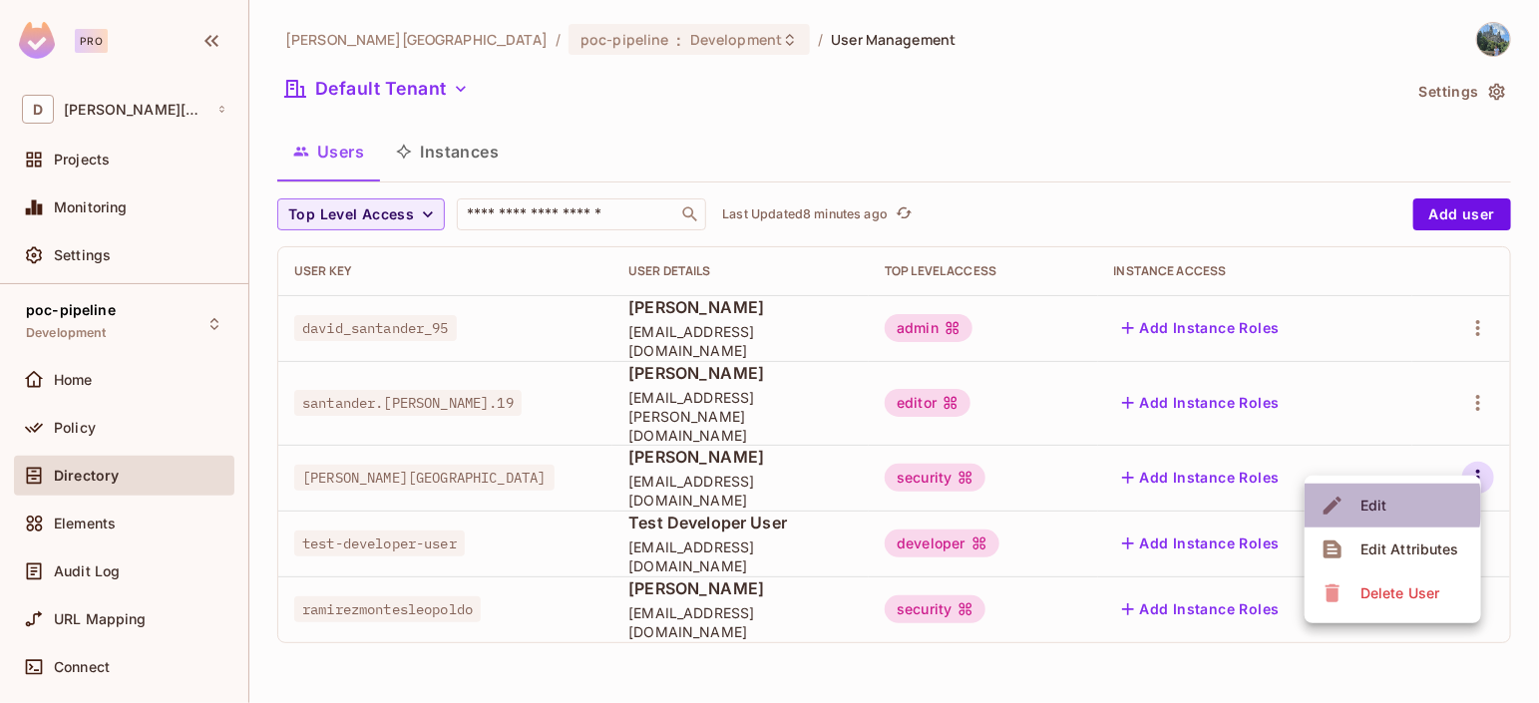
click at [1374, 508] on div "Edit" at bounding box center [1374, 506] width 27 height 20
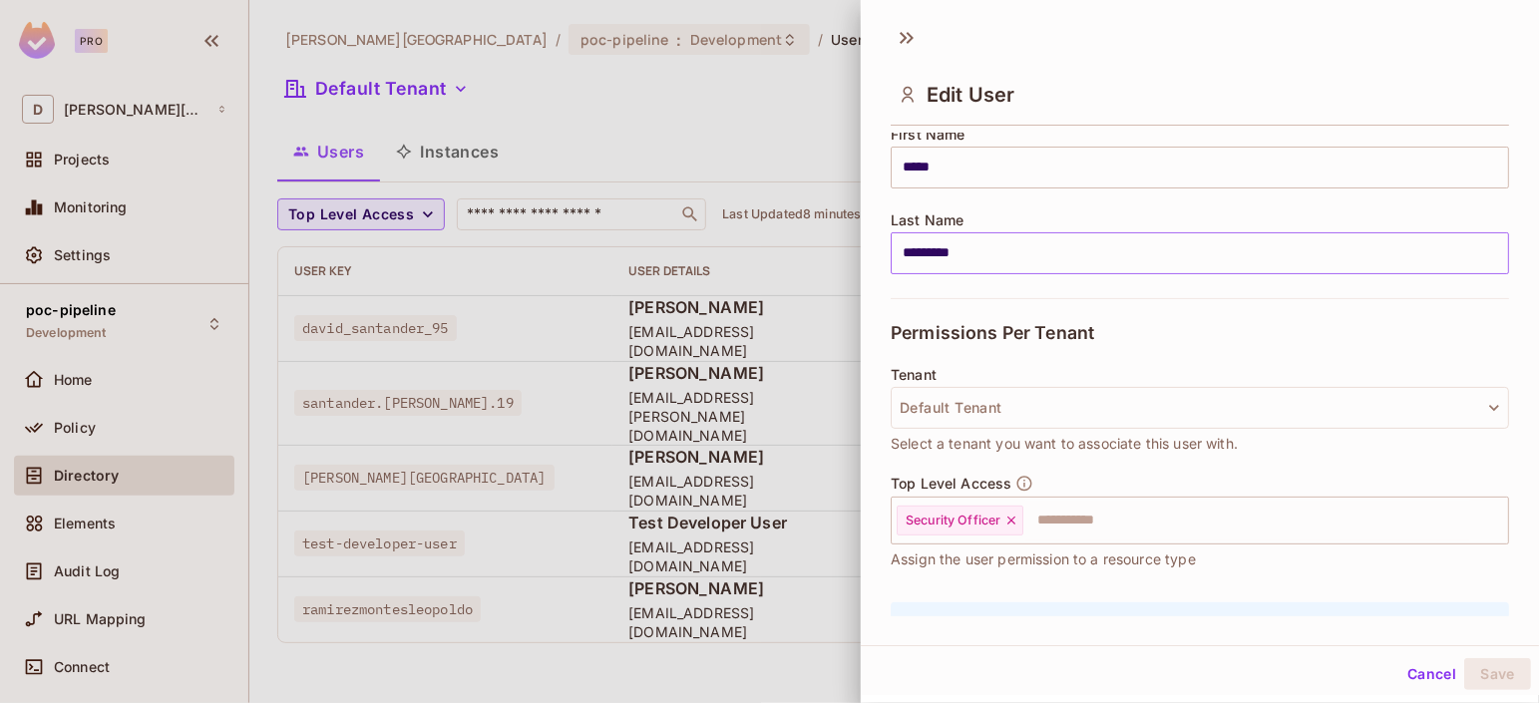
scroll to position [373, 0]
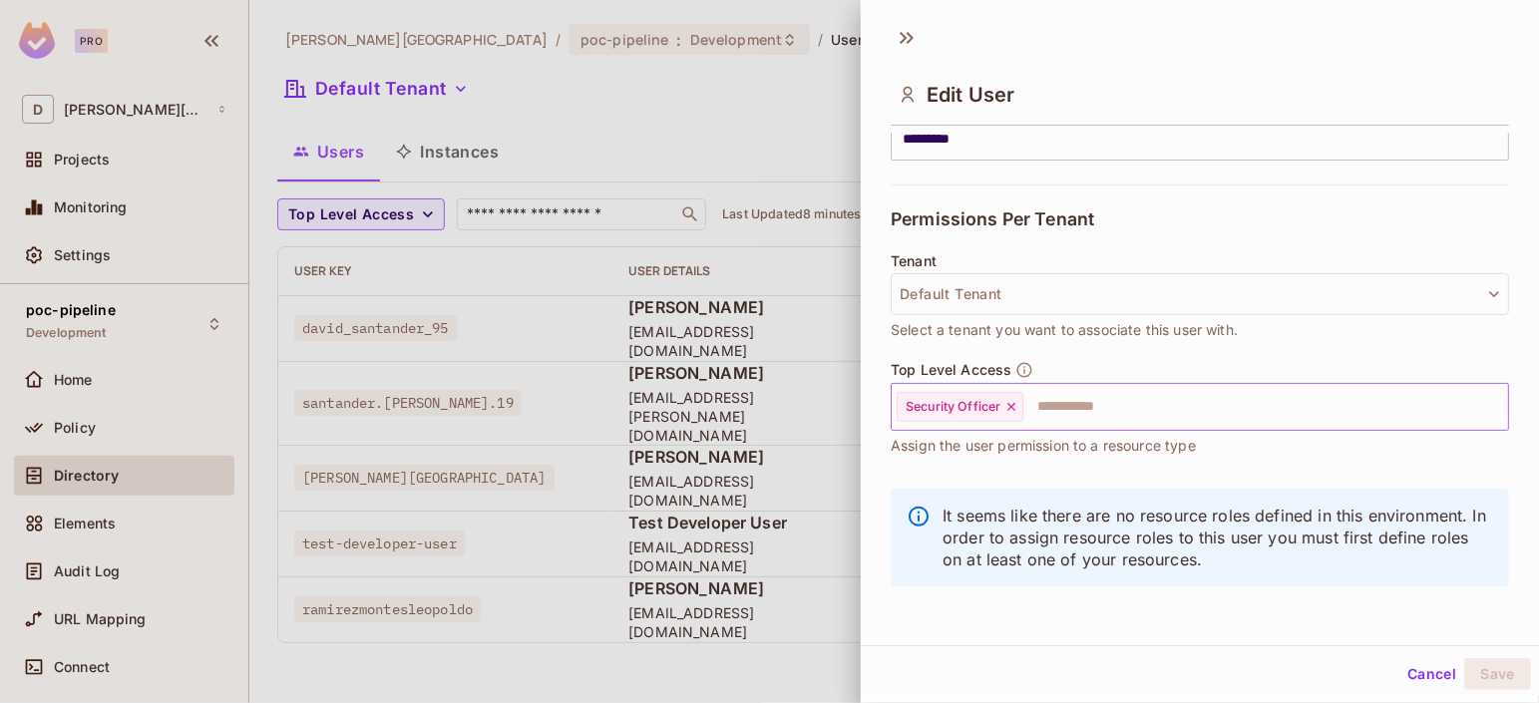
click at [1069, 405] on input "text" at bounding box center [1247, 407] width 445 height 40
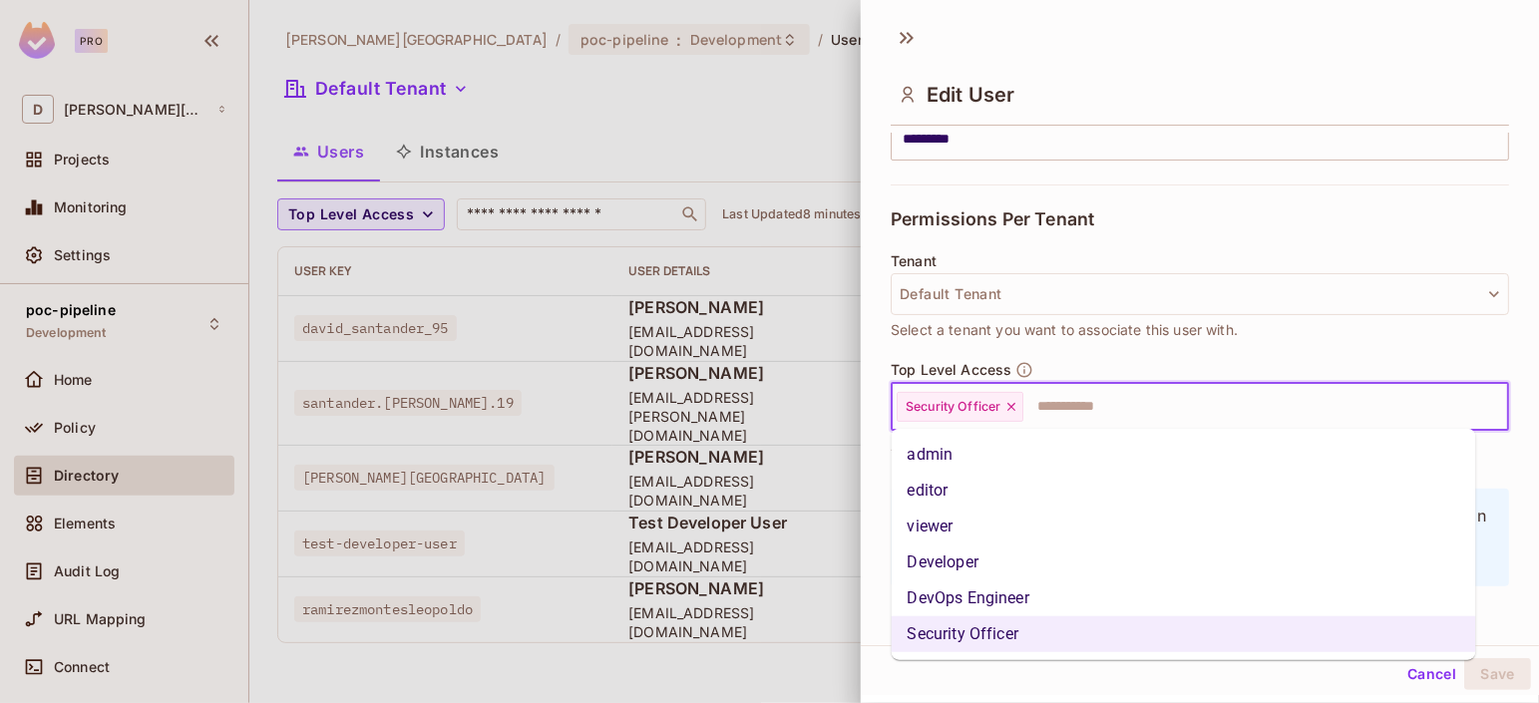
click at [955, 565] on li "Developer" at bounding box center [1184, 563] width 585 height 36
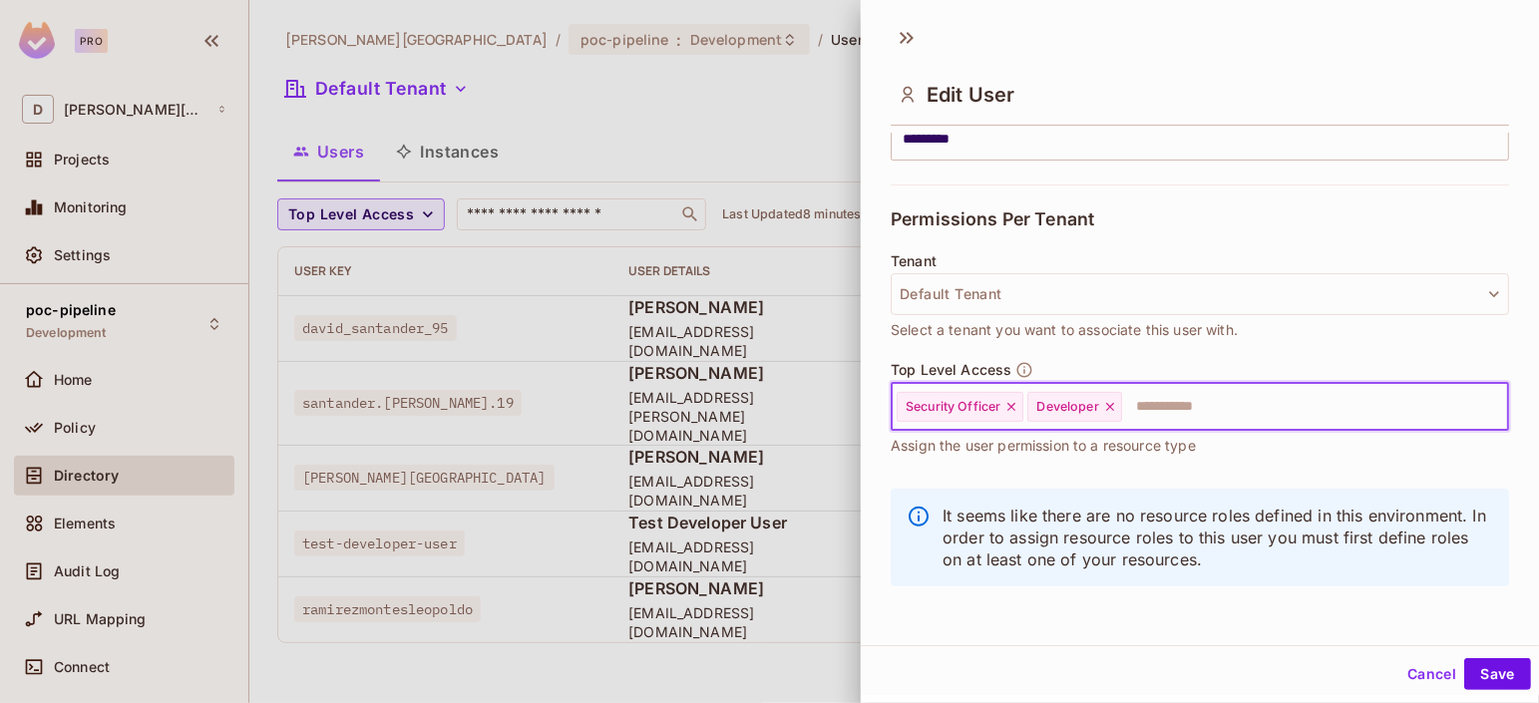
click at [1012, 405] on icon at bounding box center [1011, 407] width 8 height 8
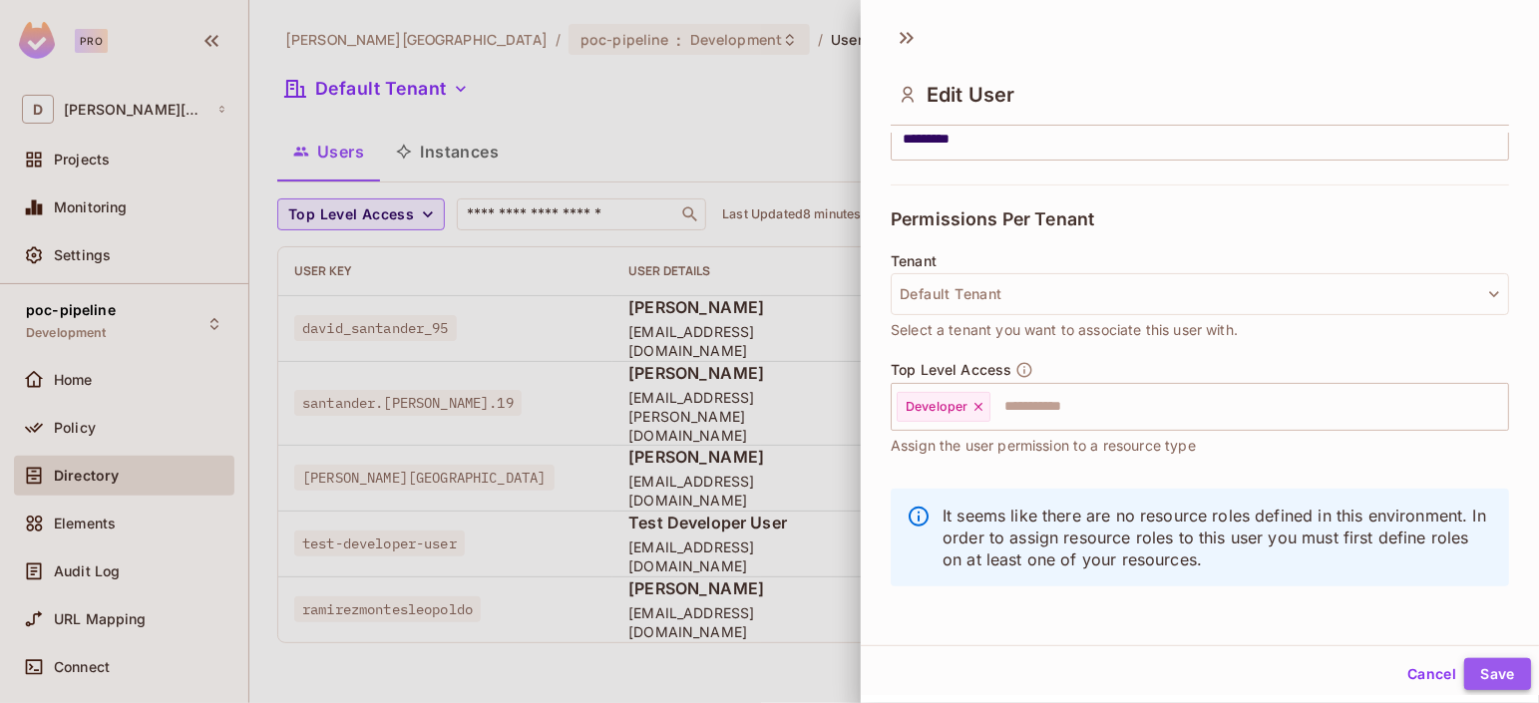
click at [1384, 631] on button "Save" at bounding box center [1497, 674] width 67 height 32
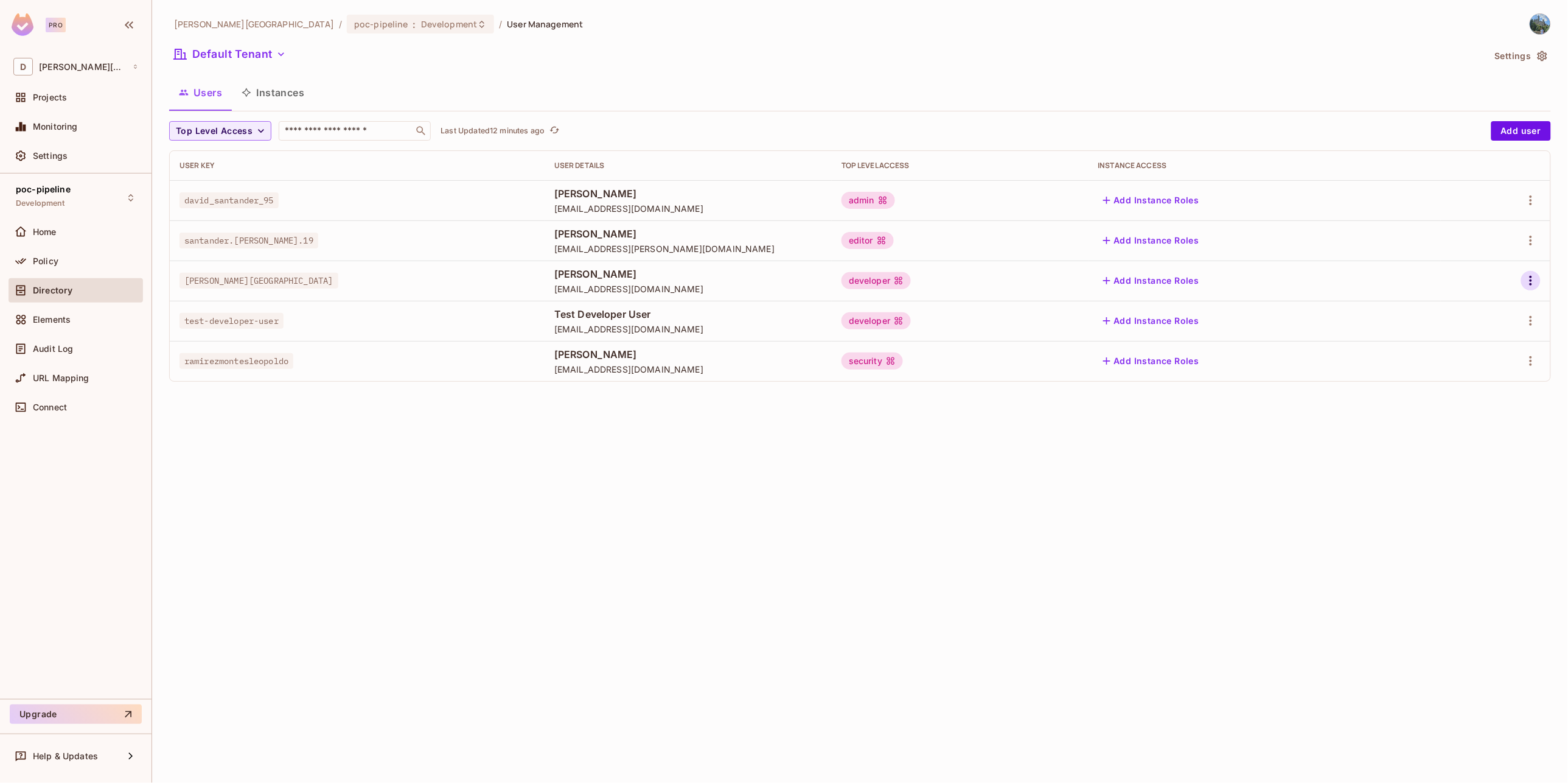
click at [938, 286] on icon "button" at bounding box center [1531, 281] width 15 height 15
click at [938, 307] on span "Edit" at bounding box center [1467, 309] width 24 height 20
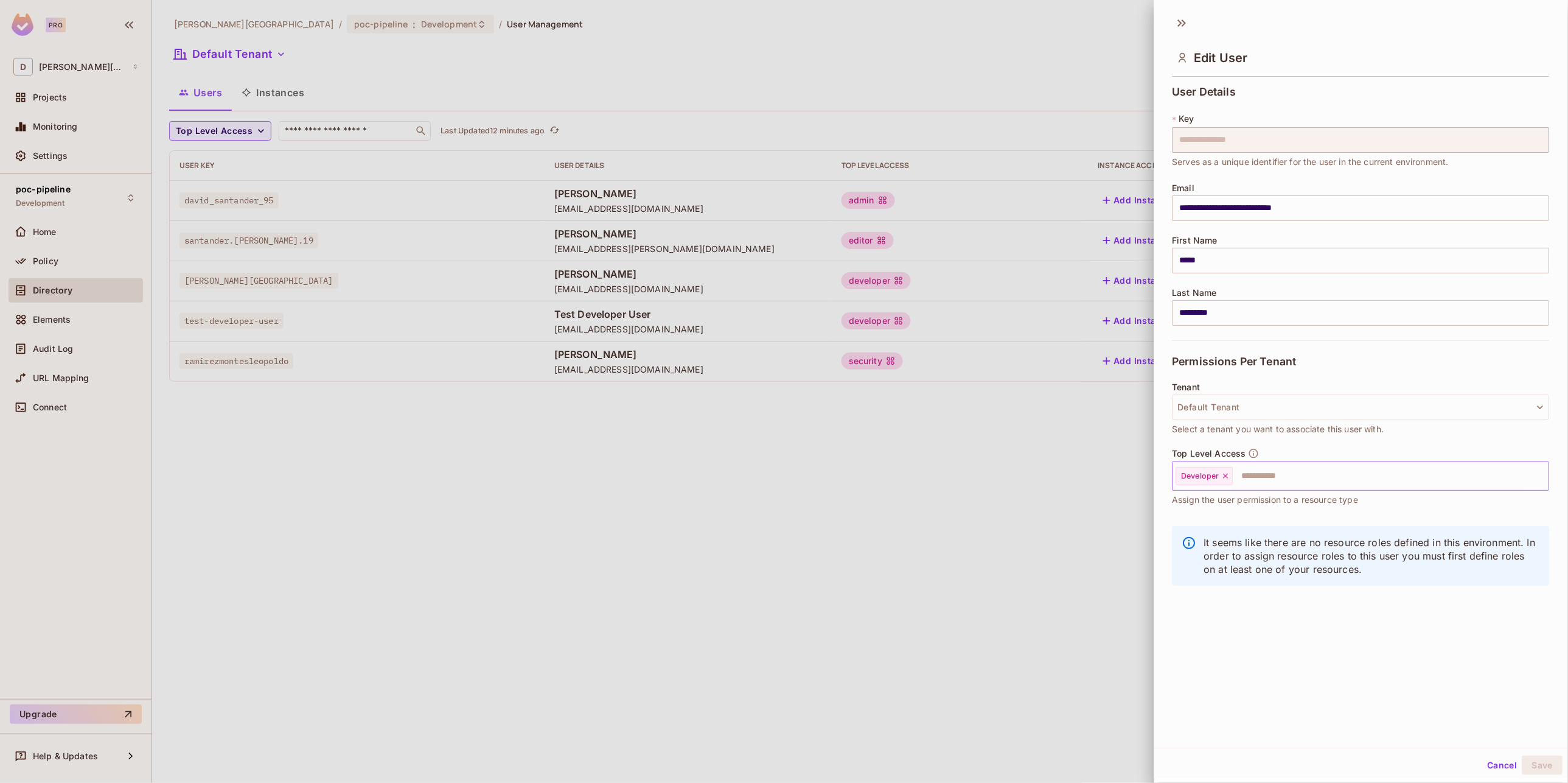
click at [938, 428] on input "text" at bounding box center [1381, 476] width 292 height 24
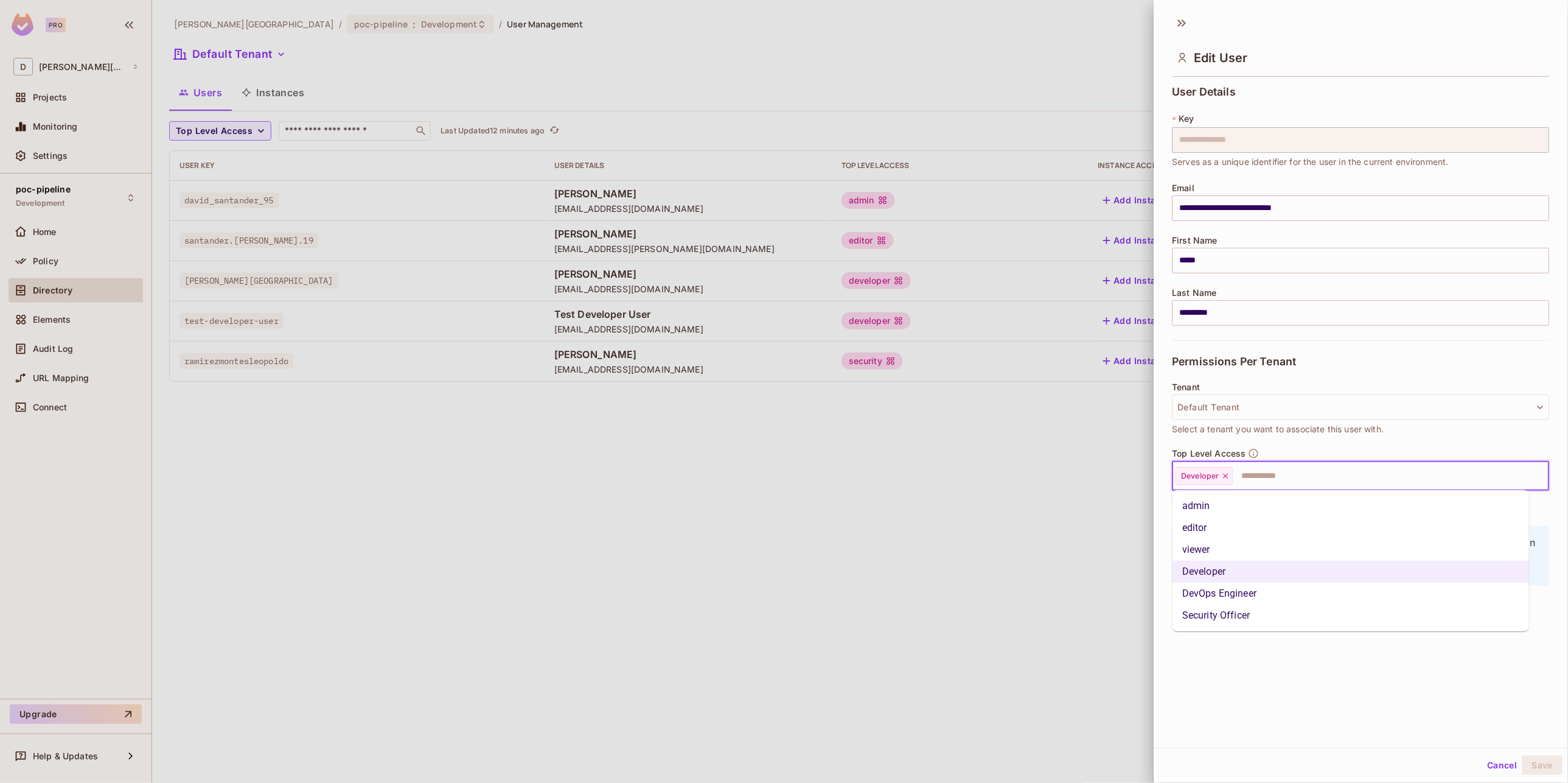
click at [938, 428] on li "Security Officer" at bounding box center [1351, 615] width 357 height 22
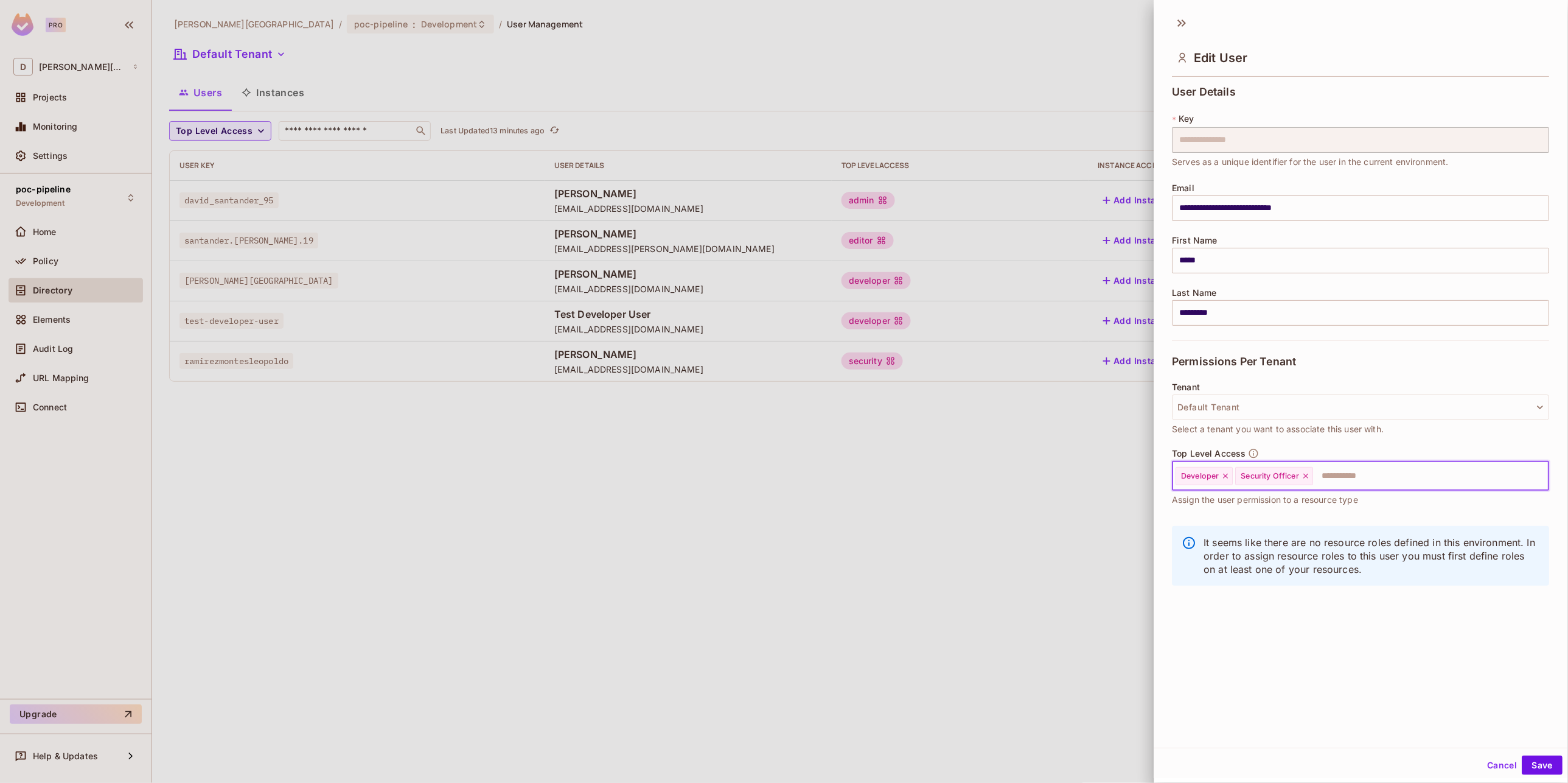
click at [938, 428] on icon at bounding box center [1226, 476] width 5 height 5
click at [938, 428] on button "Save" at bounding box center [1543, 765] width 41 height 20
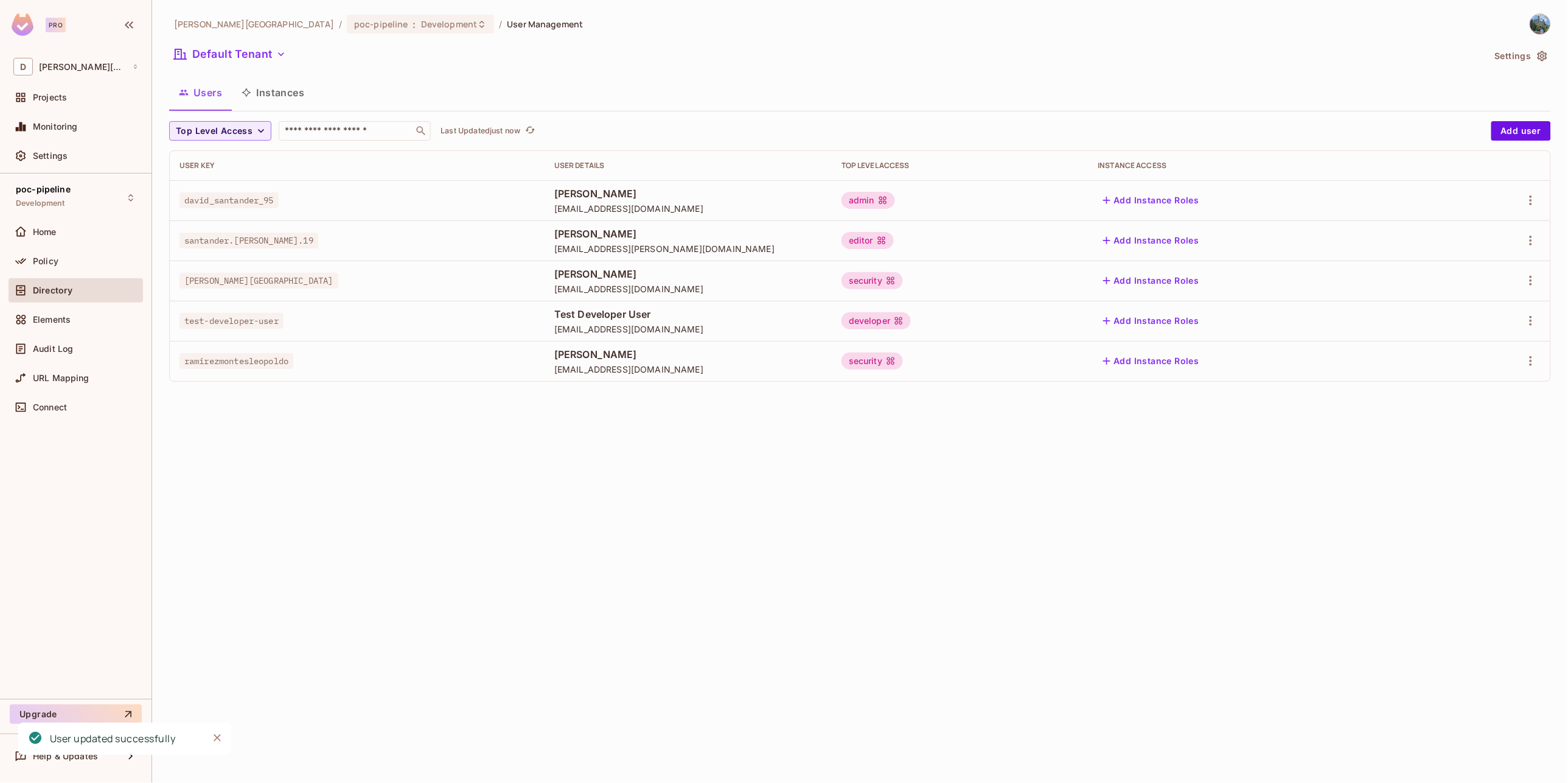
click at [896, 428] on div "david-santander / poc-pipeline : Development / User Management Default Tenant S…" at bounding box center [860, 391] width 1416 height 783
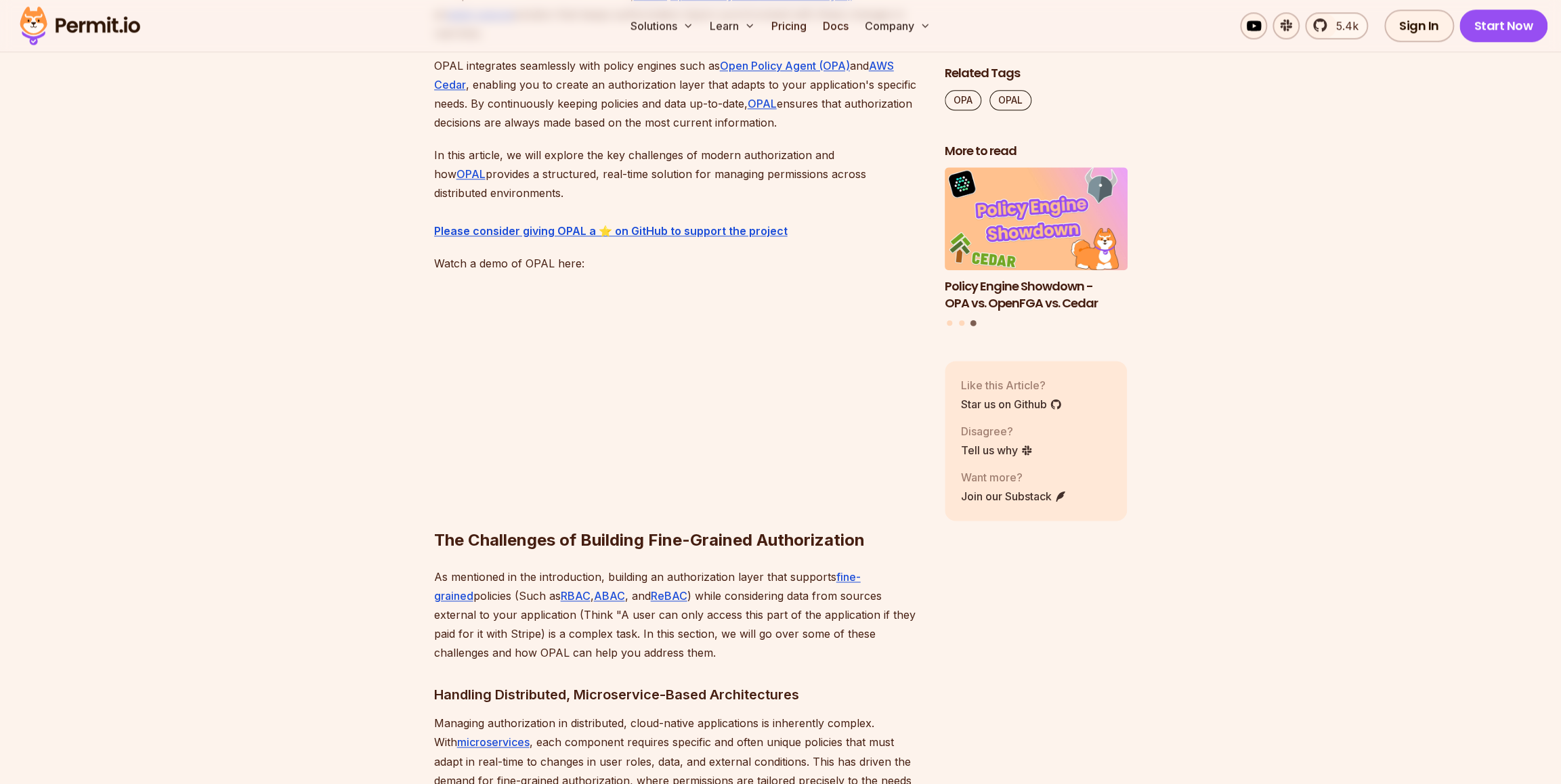
scroll to position [1015, 0]
